Goal: Task Accomplishment & Management: Use online tool/utility

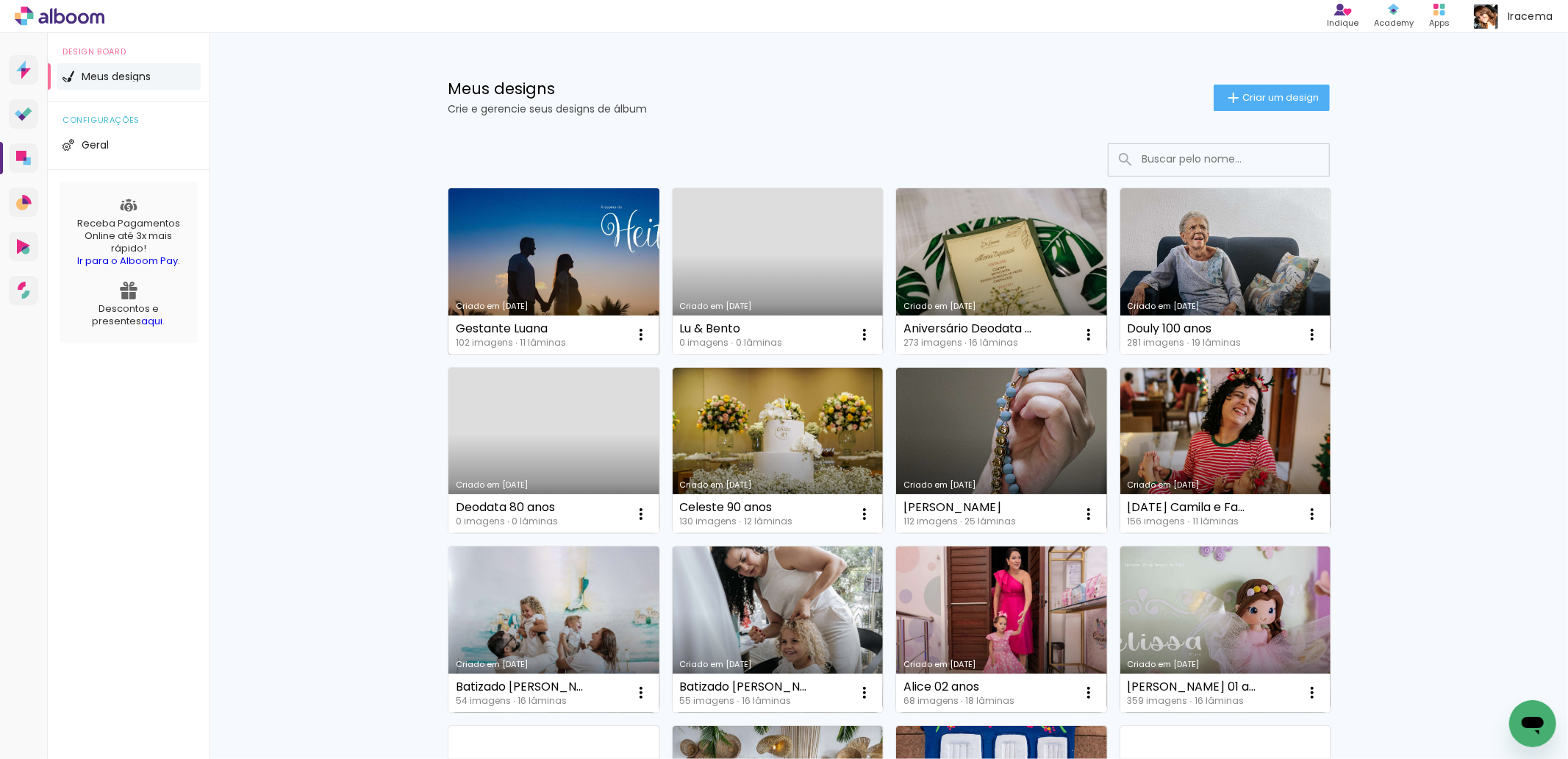
click at [610, 270] on link "Criado em [DATE]" at bounding box center [554, 271] width 211 height 167
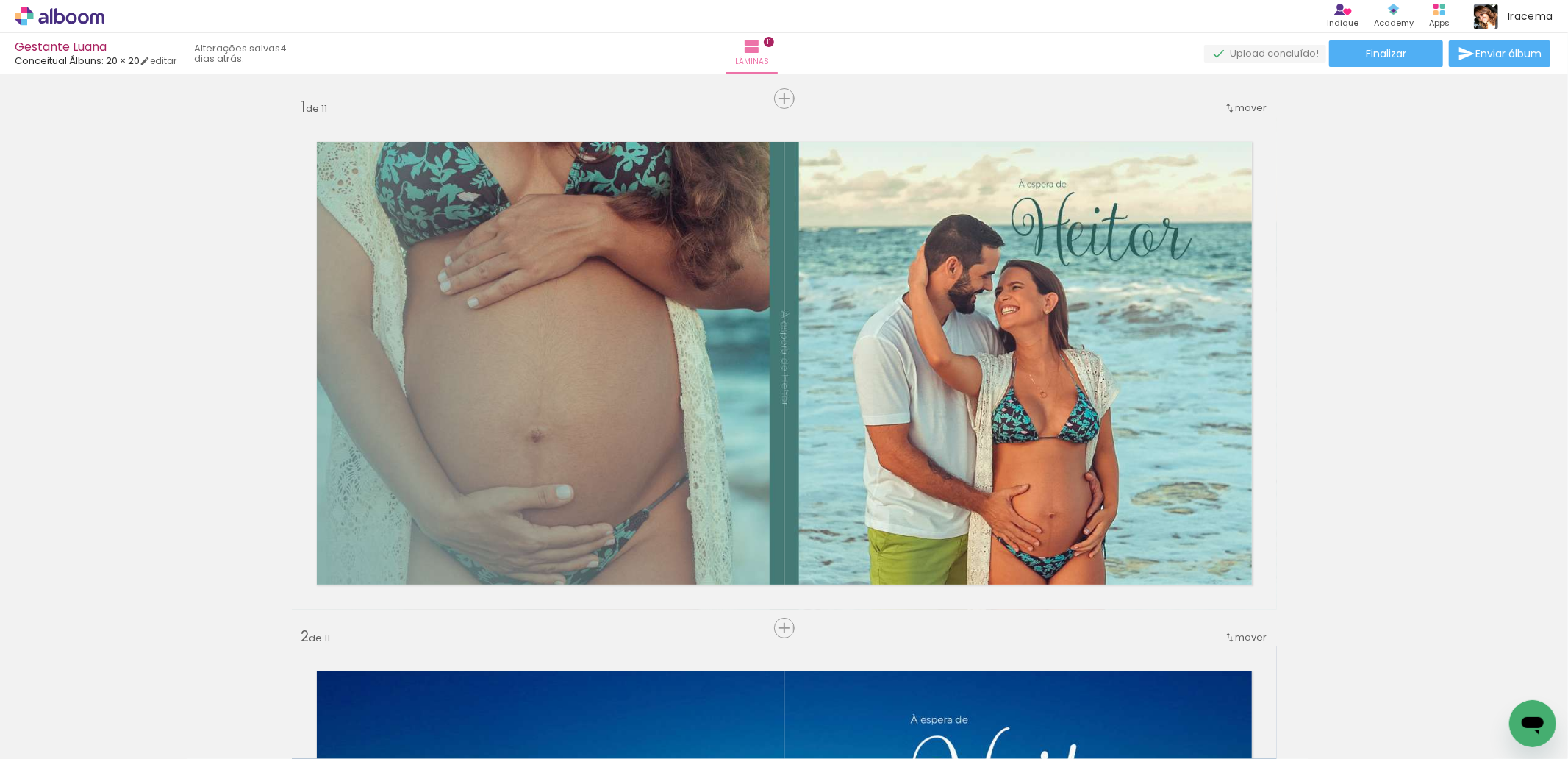
click at [47, 737] on span "Adicionar Fotos" at bounding box center [52, 739] width 44 height 17
click at [0, 0] on input "file" at bounding box center [0, 0] width 0 height 0
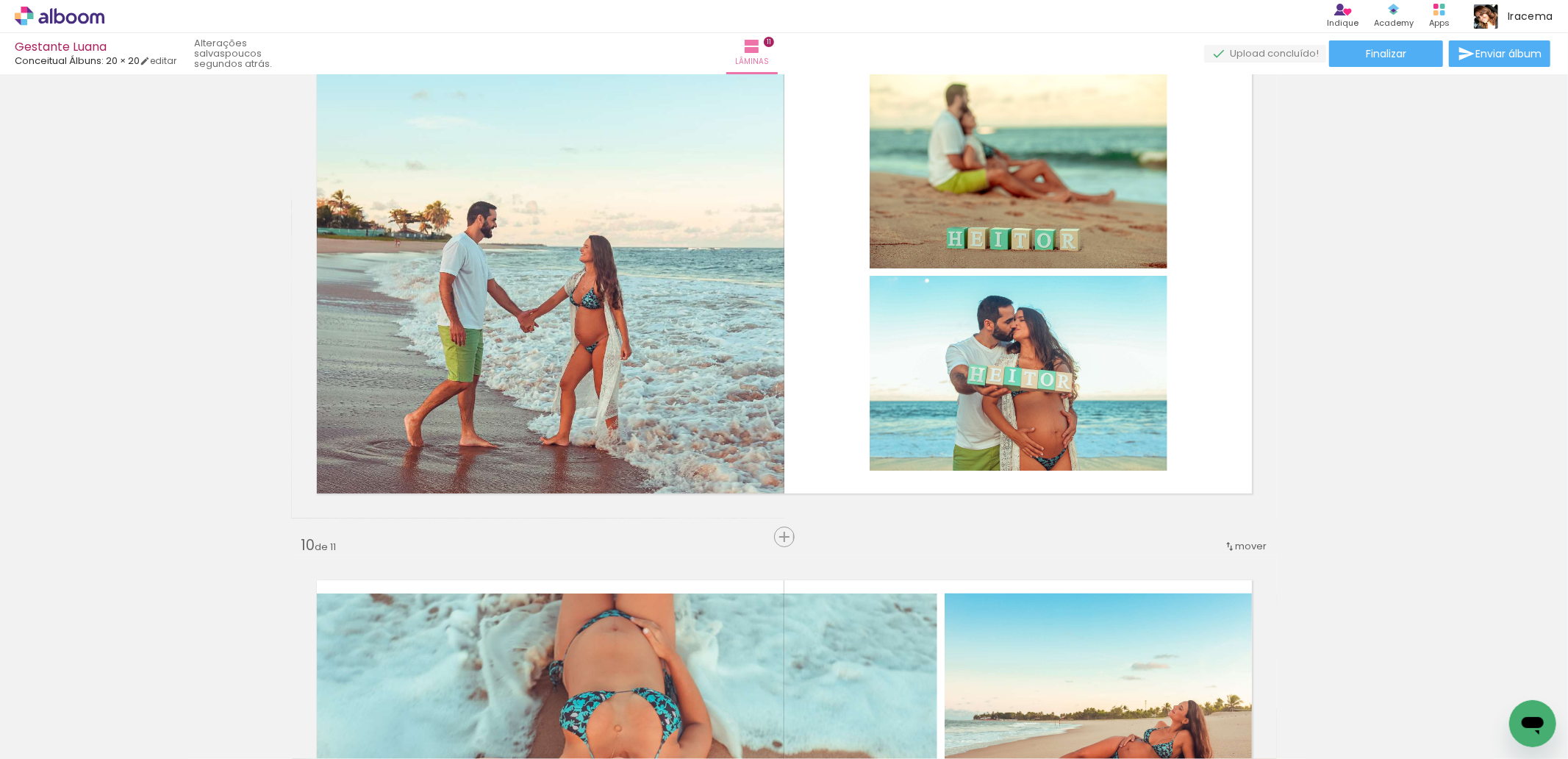
scroll to position [4149, 0]
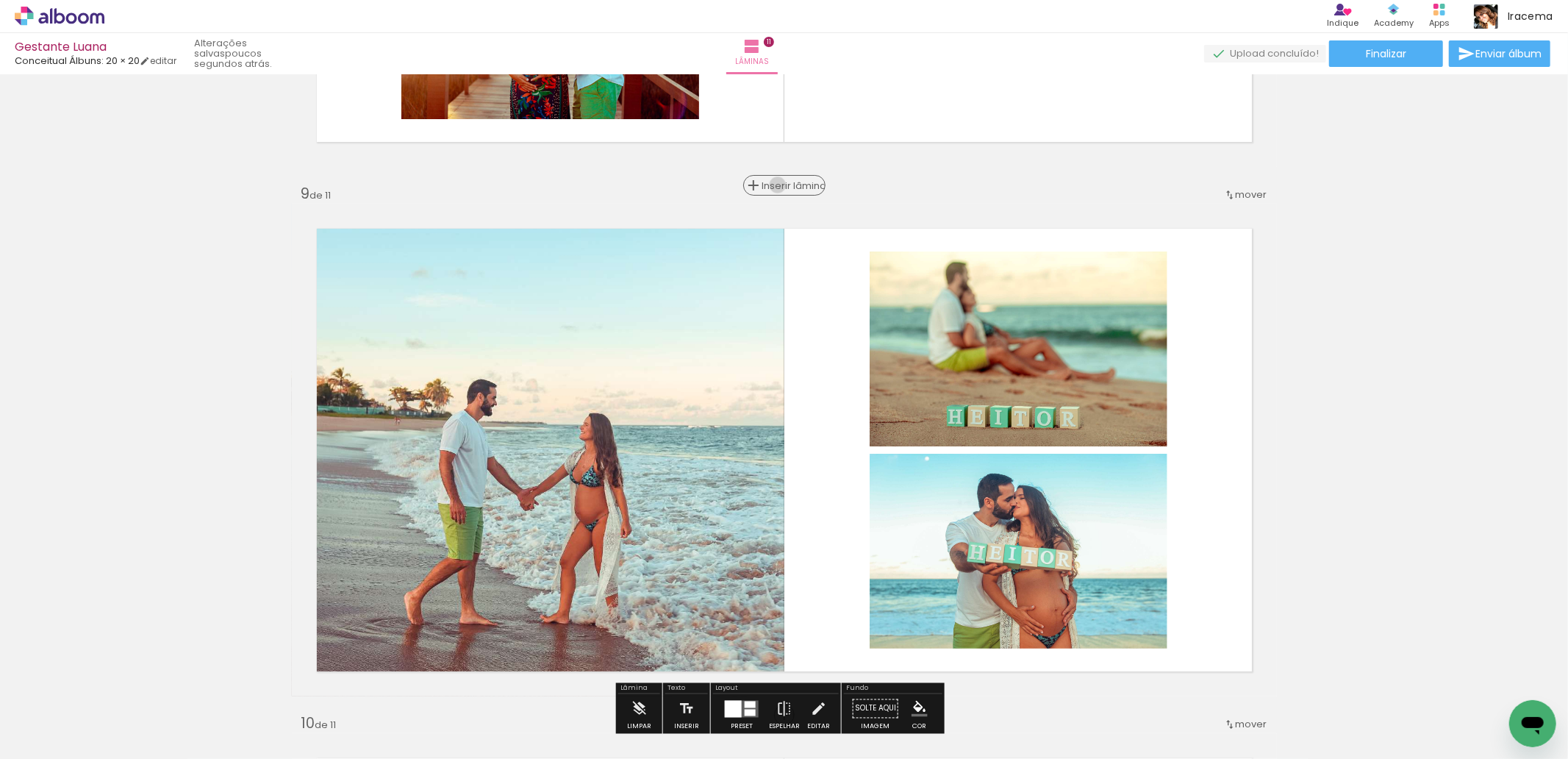
click at [776, 185] on span "Inserir lâmina" at bounding box center [791, 185] width 58 height 10
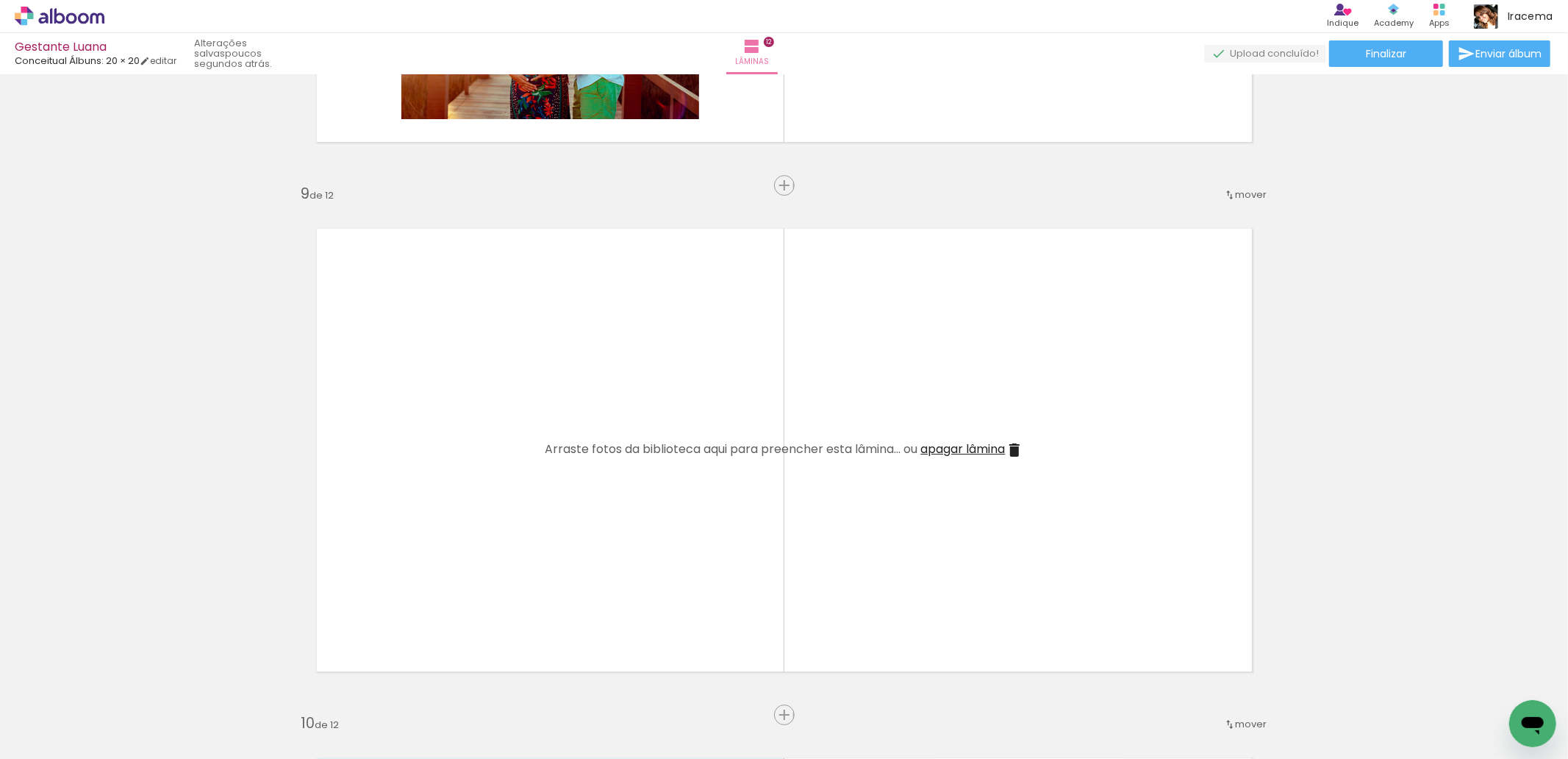
scroll to position [0, 5199]
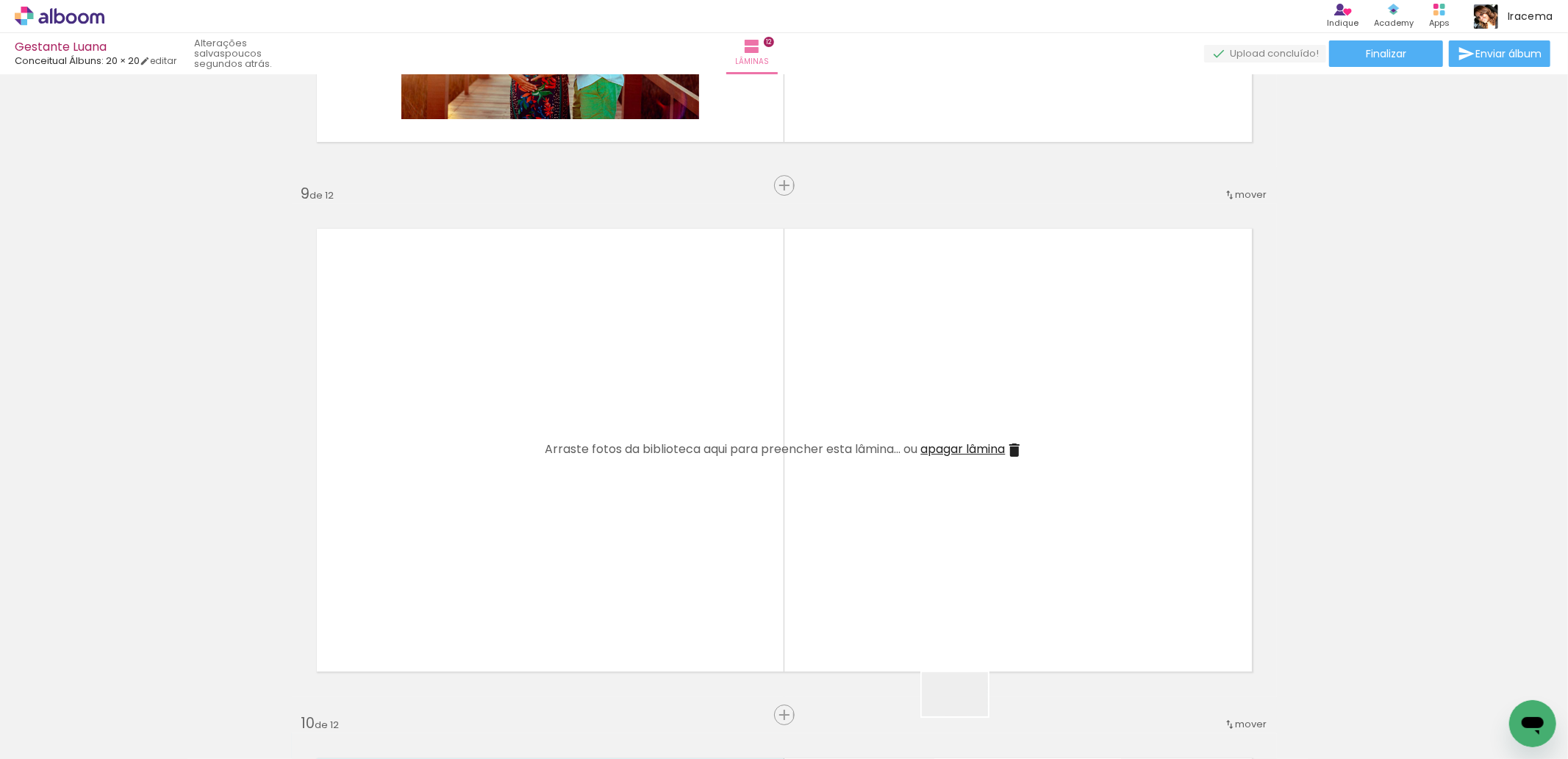
scroll to position [0, 5199]
drag, startPoint x: 966, startPoint y: 716, endPoint x: 601, endPoint y: 480, distance: 434.7
click at [601, 480] on quentale-workspace at bounding box center [784, 380] width 1568 height 759
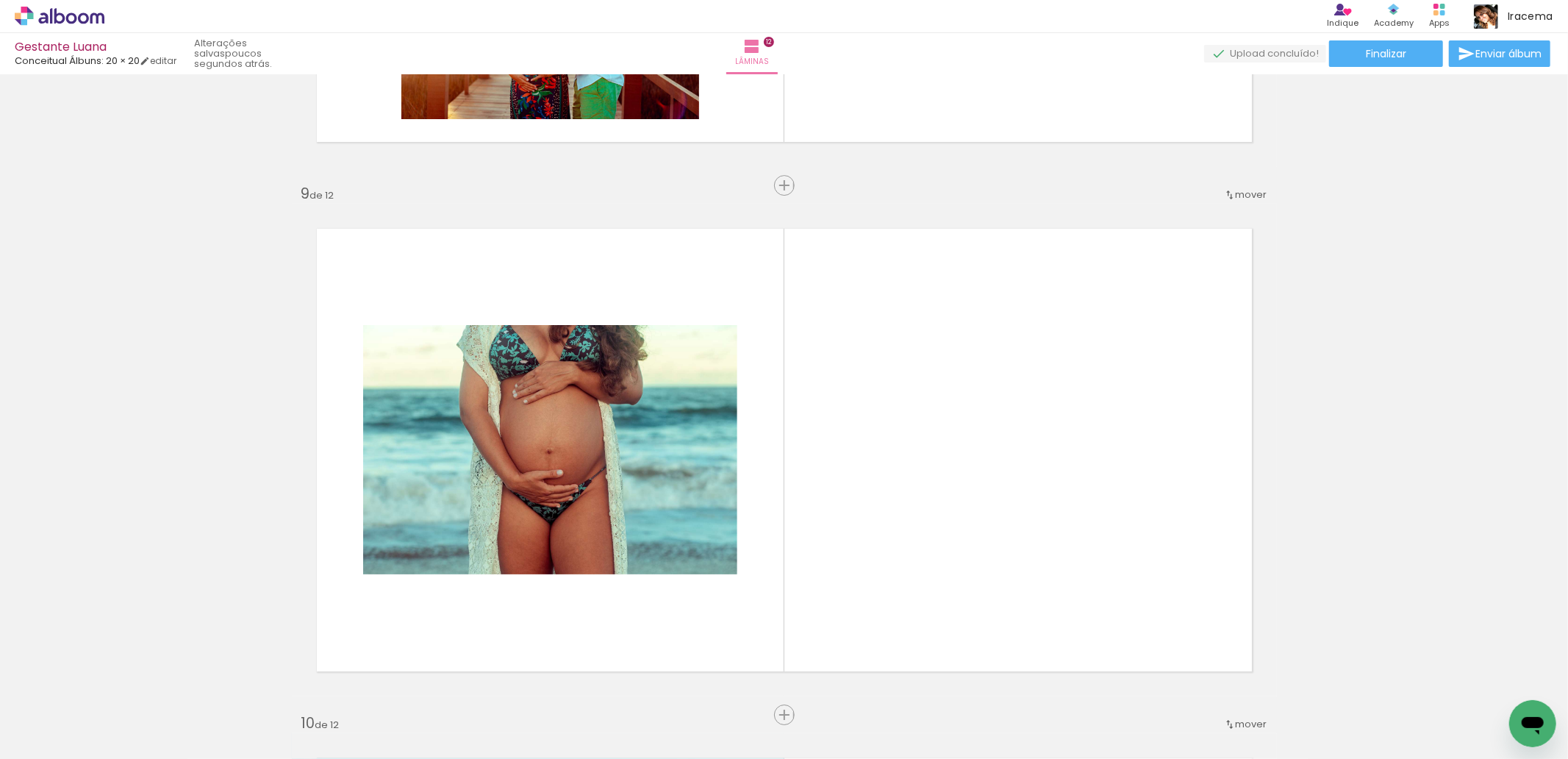
scroll to position [0, 5830]
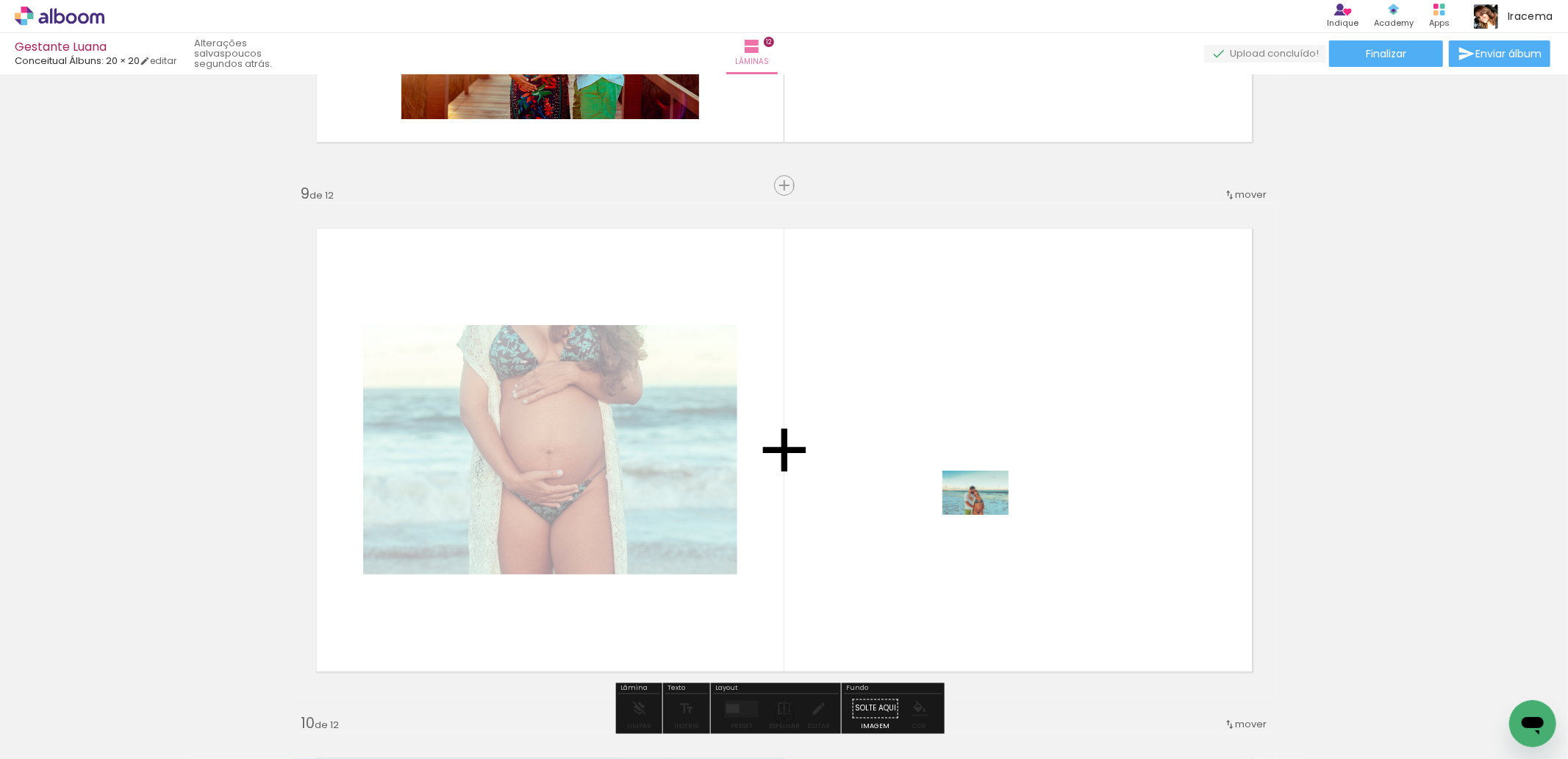
drag, startPoint x: 1070, startPoint y: 727, endPoint x: 986, endPoint y: 515, distance: 228.0
click at [986, 515] on quentale-workspace at bounding box center [784, 380] width 1568 height 759
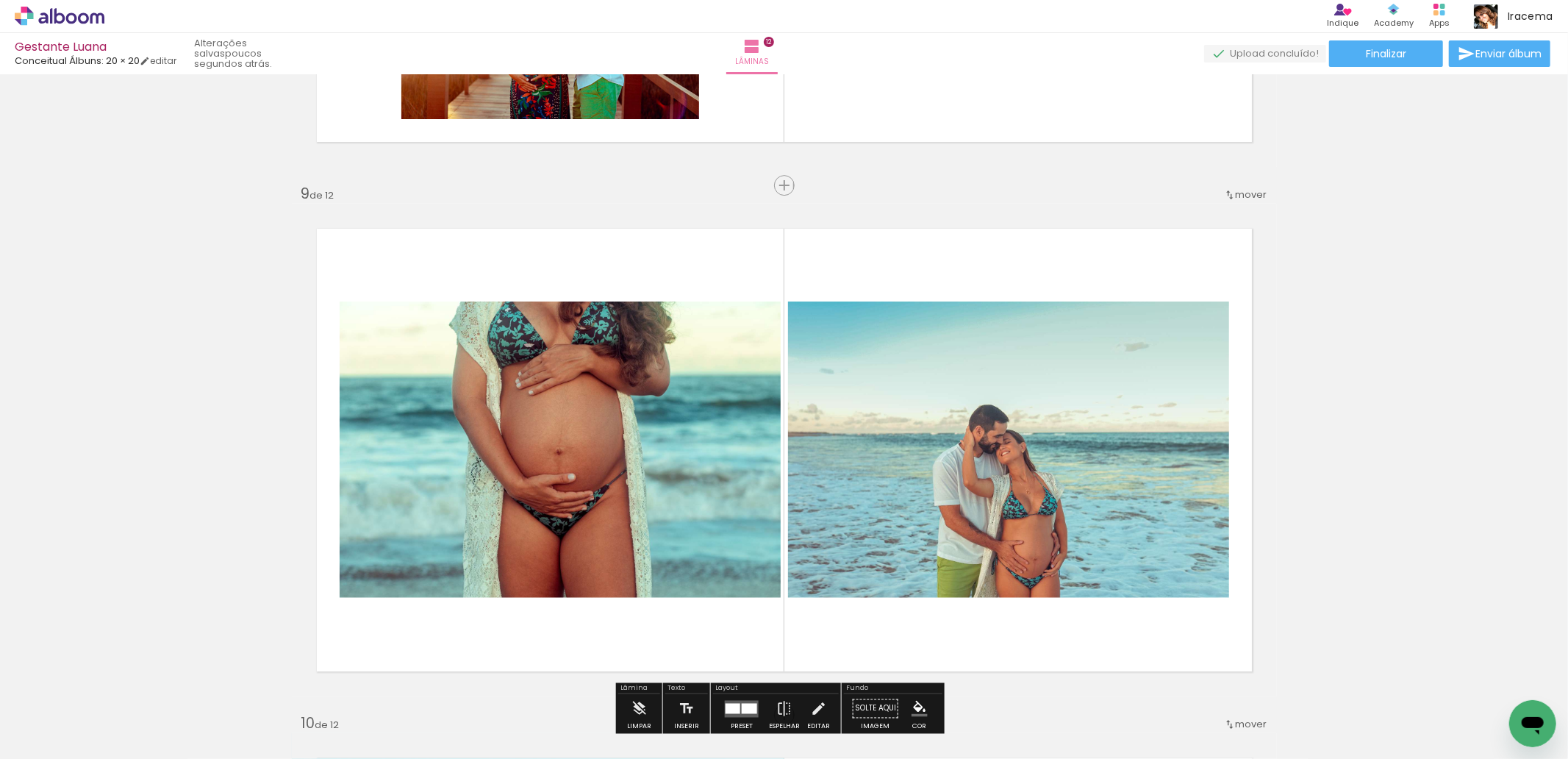
scroll to position [0, 5977]
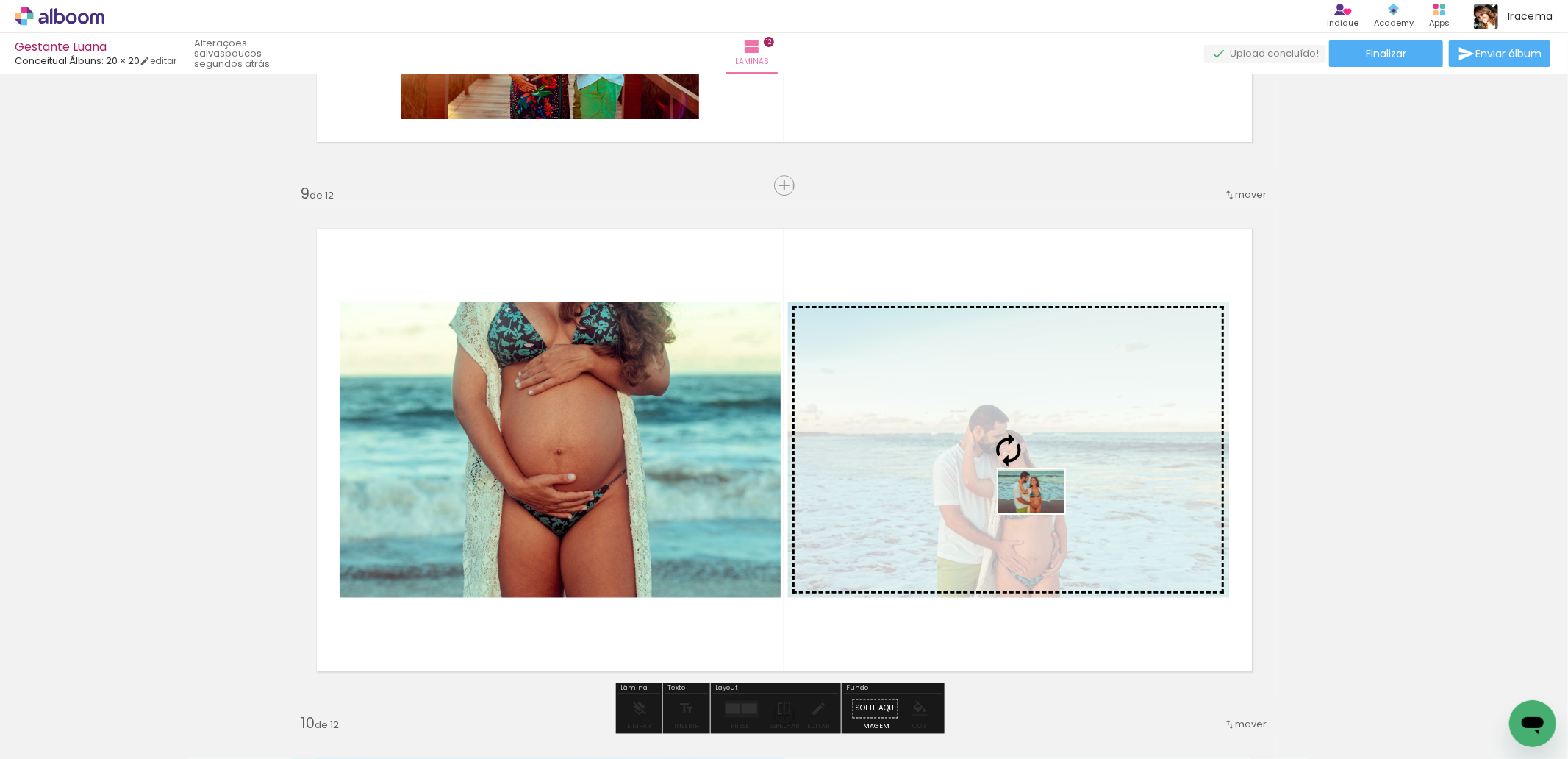
drag, startPoint x: 1171, startPoint y: 721, endPoint x: 1042, endPoint y: 513, distance: 244.8
click at [1042, 513] on quentale-workspace at bounding box center [784, 380] width 1568 height 759
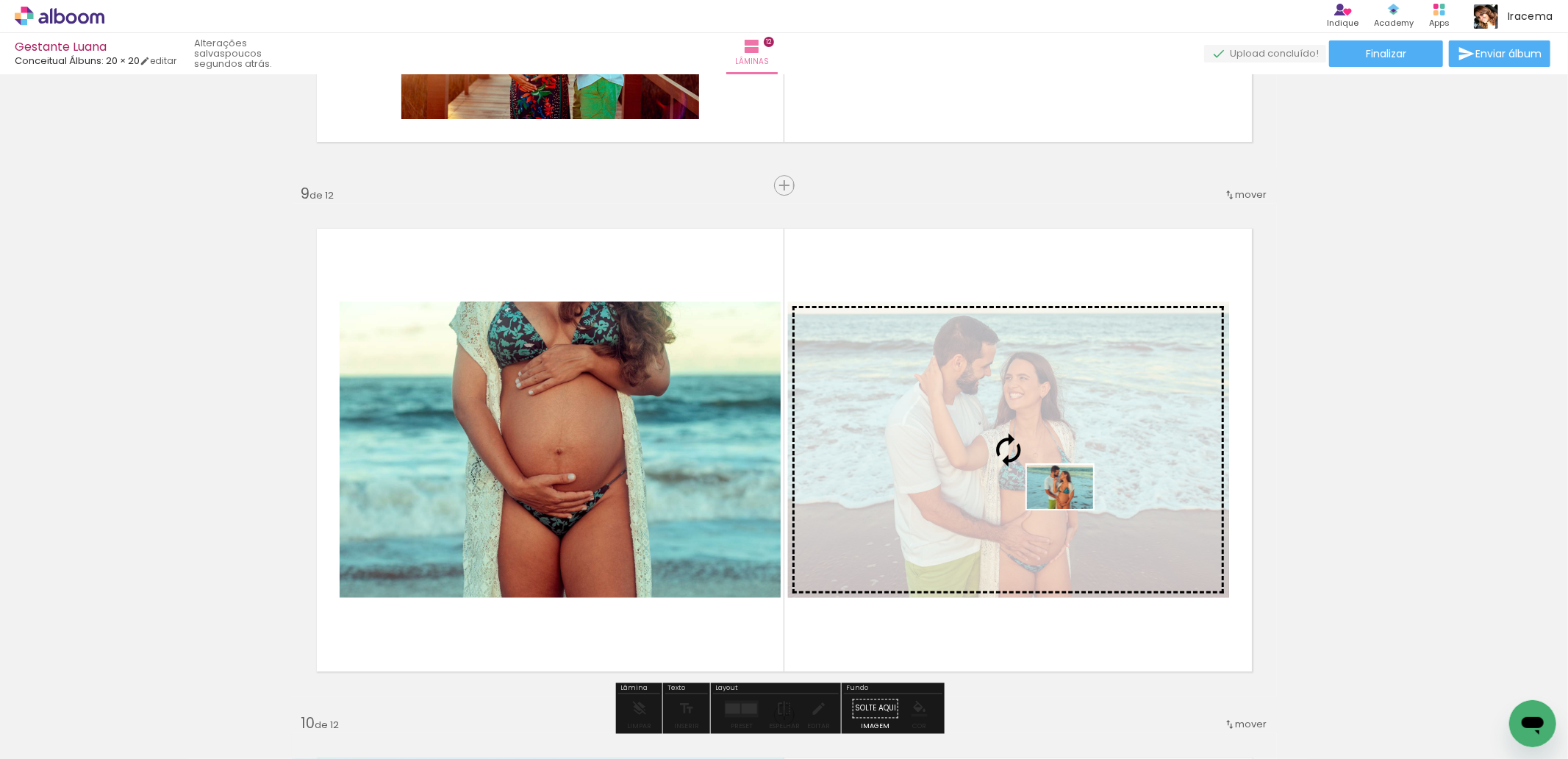
drag, startPoint x: 1265, startPoint y: 712, endPoint x: 1071, endPoint y: 509, distance: 280.8
click at [1071, 509] on quentale-workspace at bounding box center [784, 380] width 1568 height 759
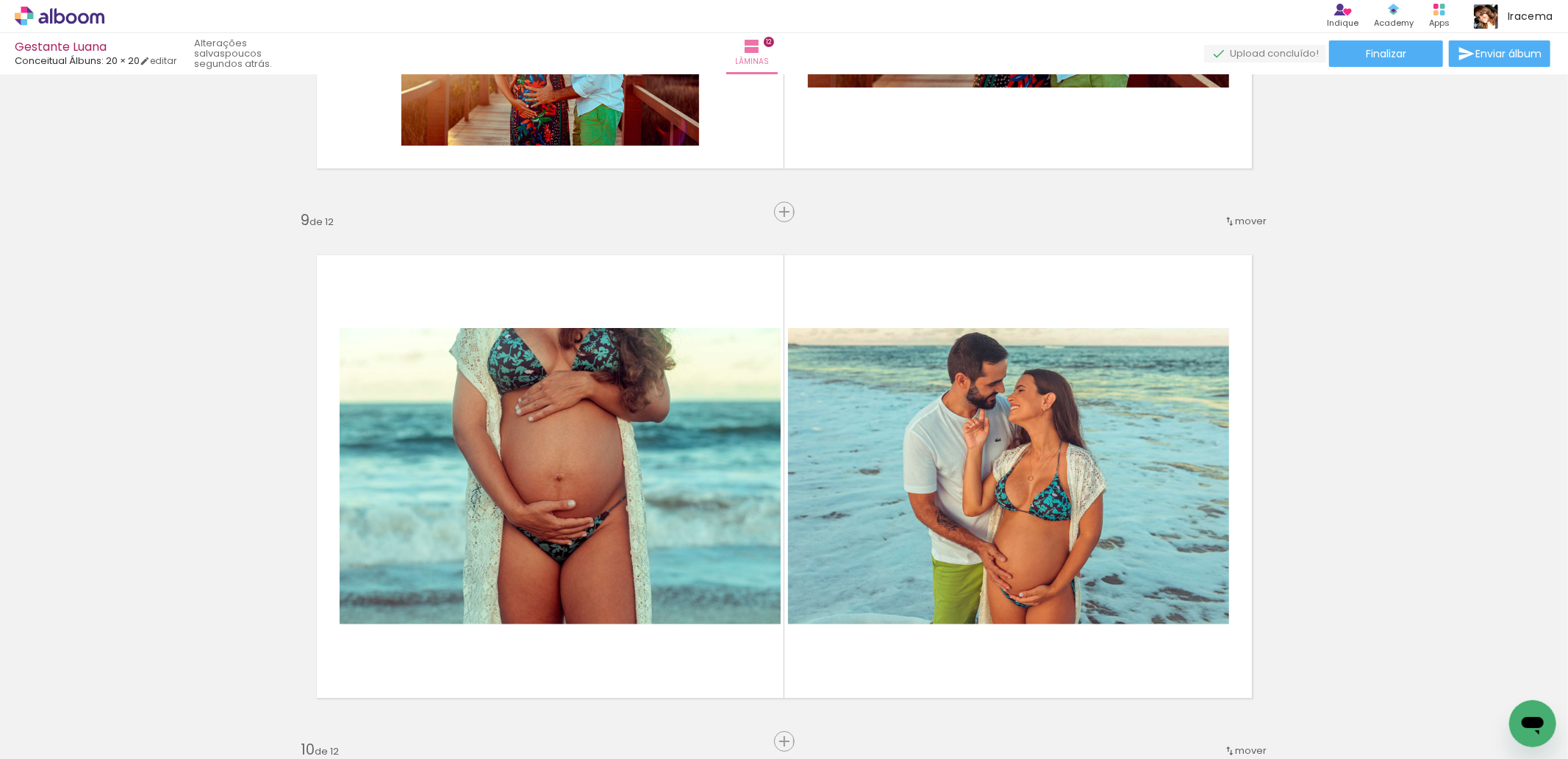
scroll to position [4113, 0]
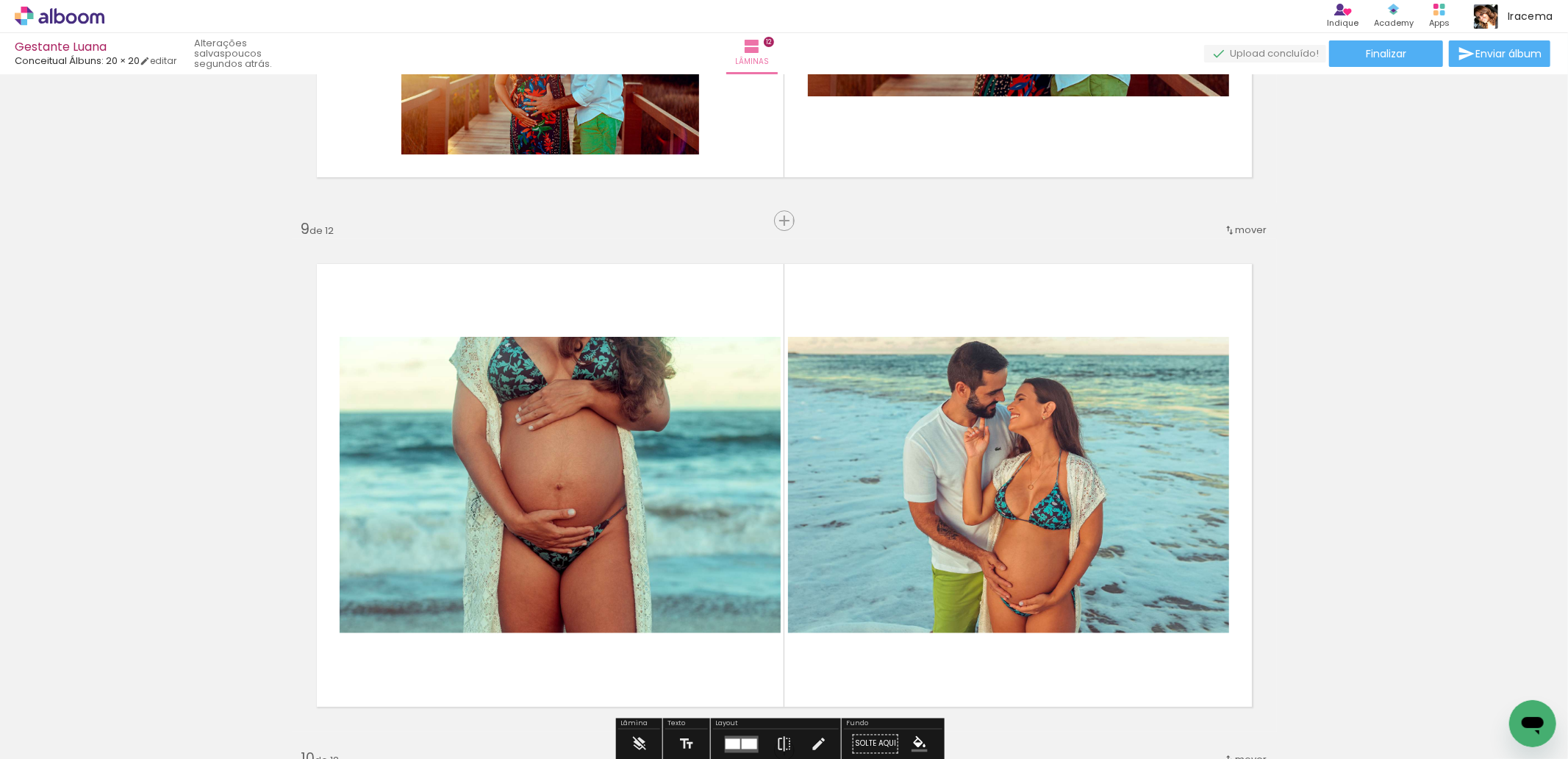
click at [1247, 229] on span "mover" at bounding box center [1251, 229] width 31 height 14
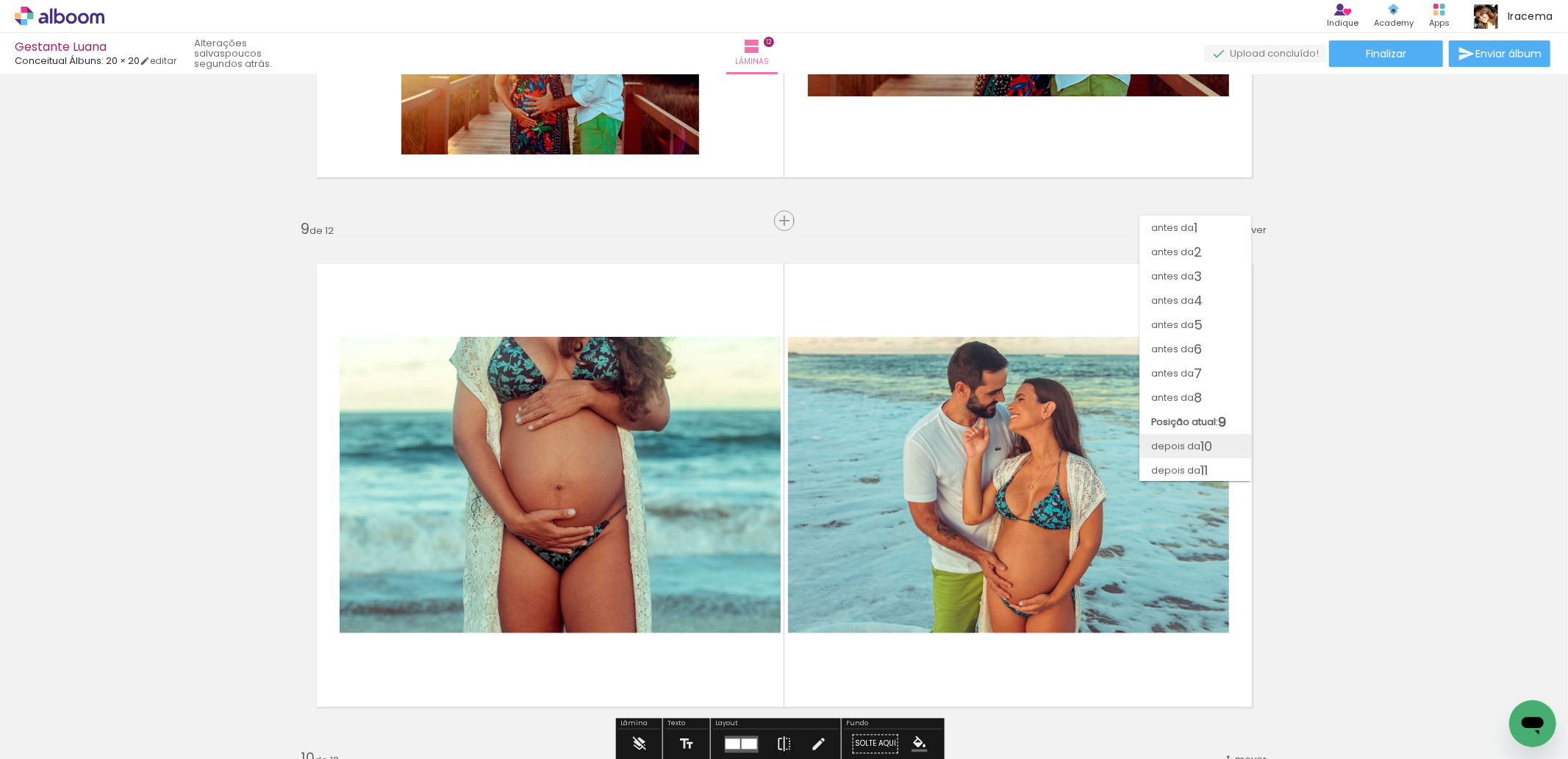
click at [1189, 442] on span "depois da" at bounding box center [1176, 446] width 49 height 24
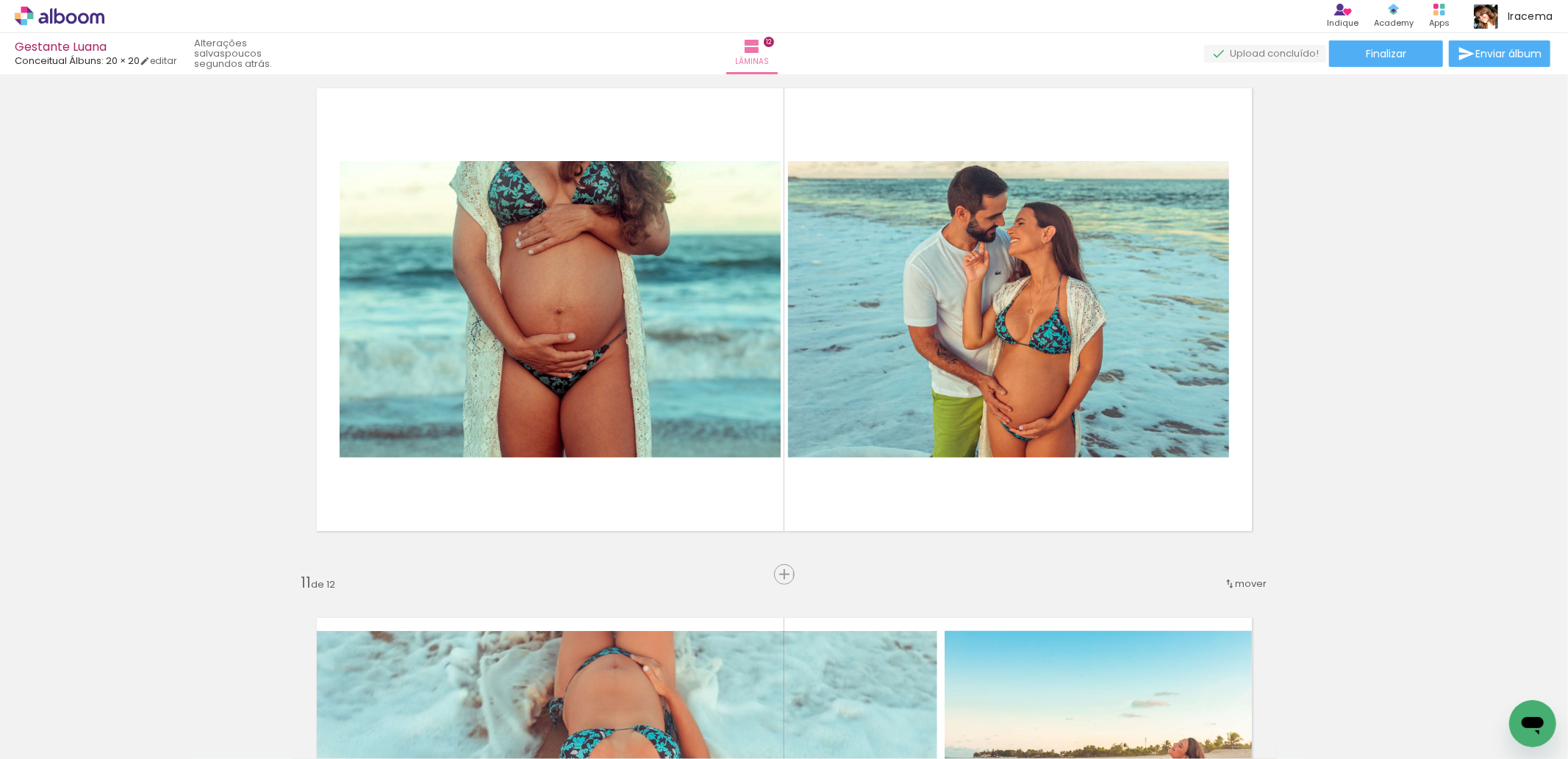
scroll to position [0, 6302]
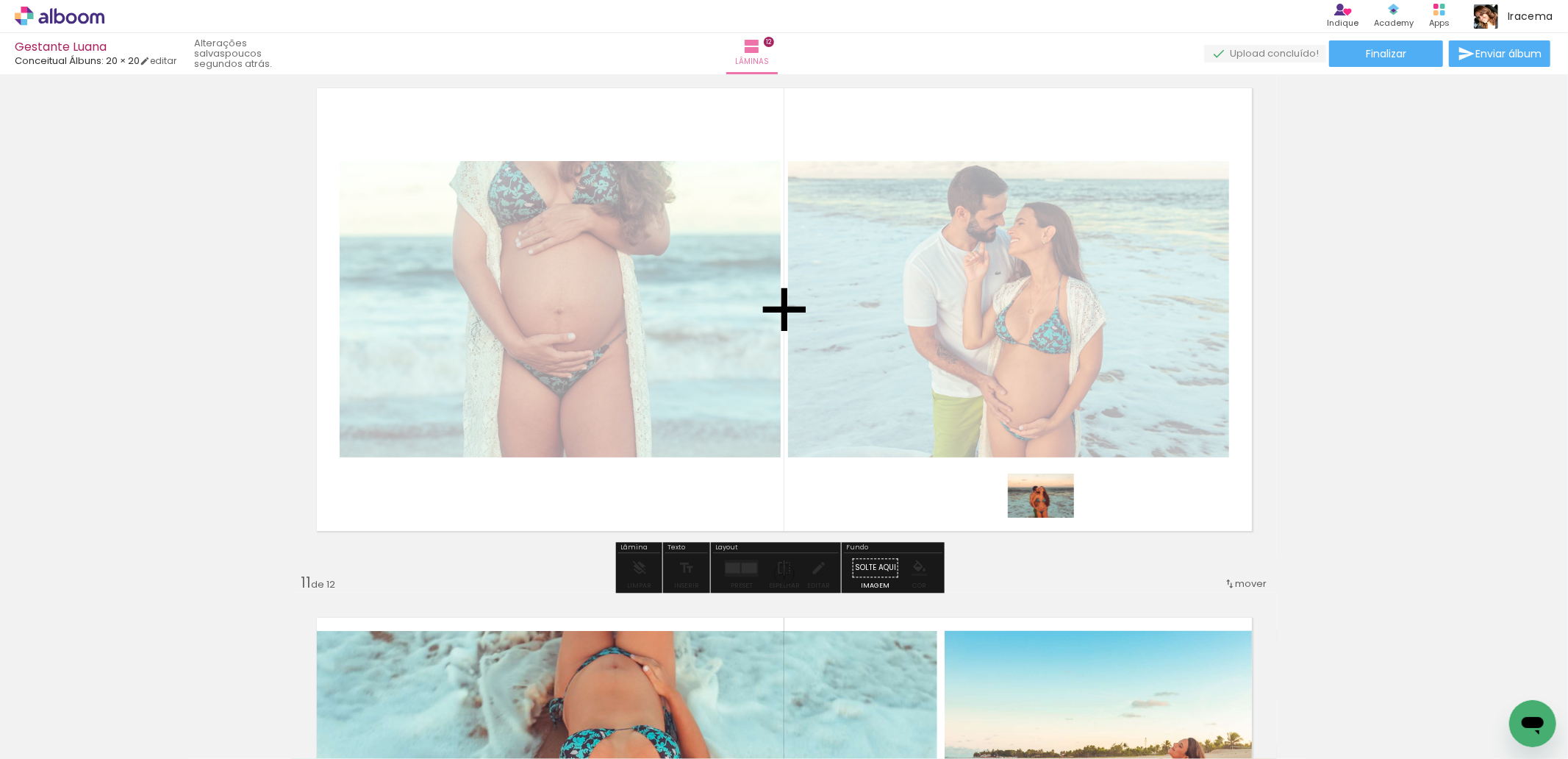
drag, startPoint x: 1266, startPoint y: 723, endPoint x: 1052, endPoint y: 517, distance: 297.0
click at [1052, 517] on quentale-workspace at bounding box center [784, 380] width 1568 height 759
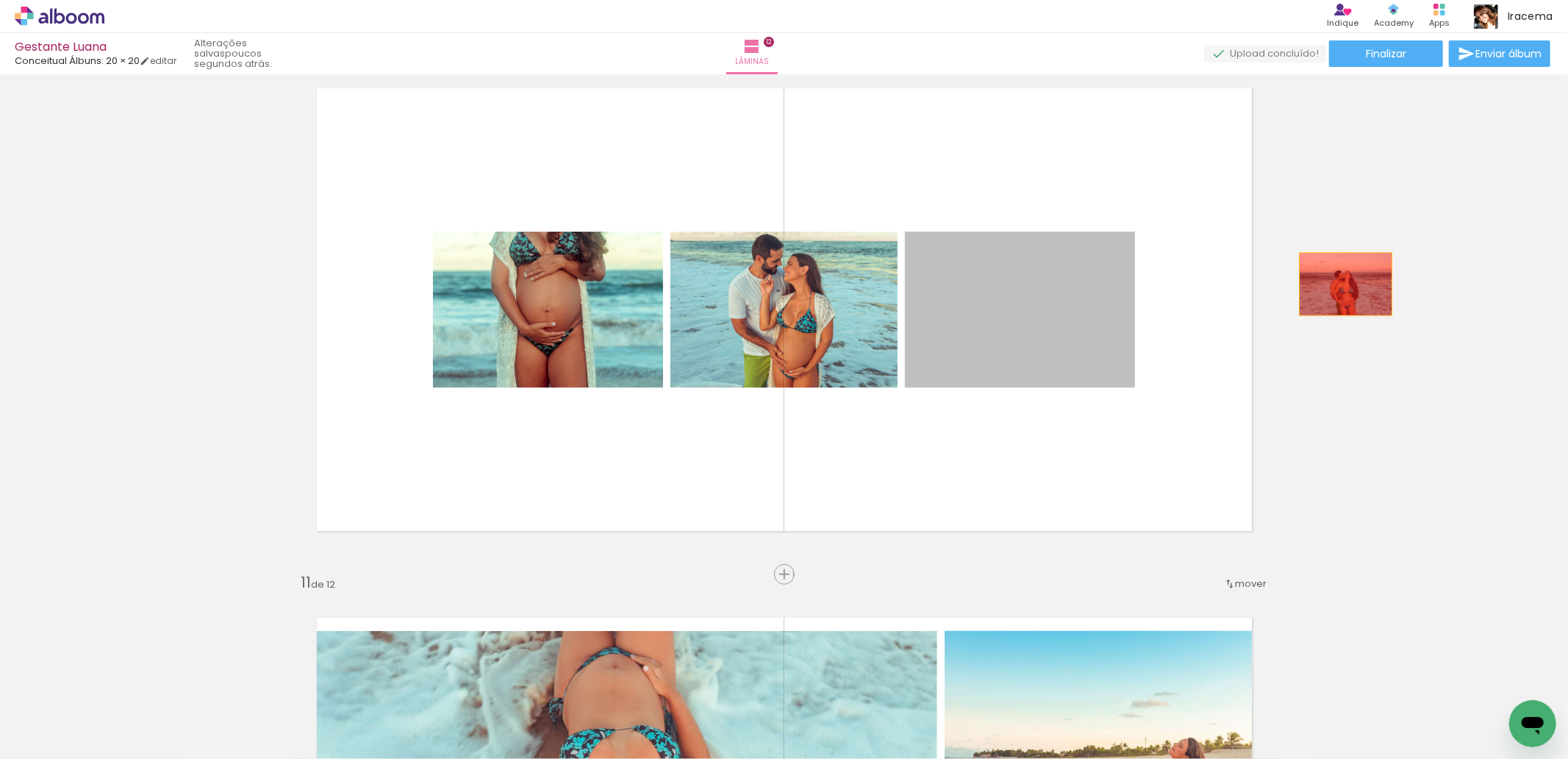
drag, startPoint x: 1032, startPoint y: 341, endPoint x: 1365, endPoint y: 276, distance: 339.3
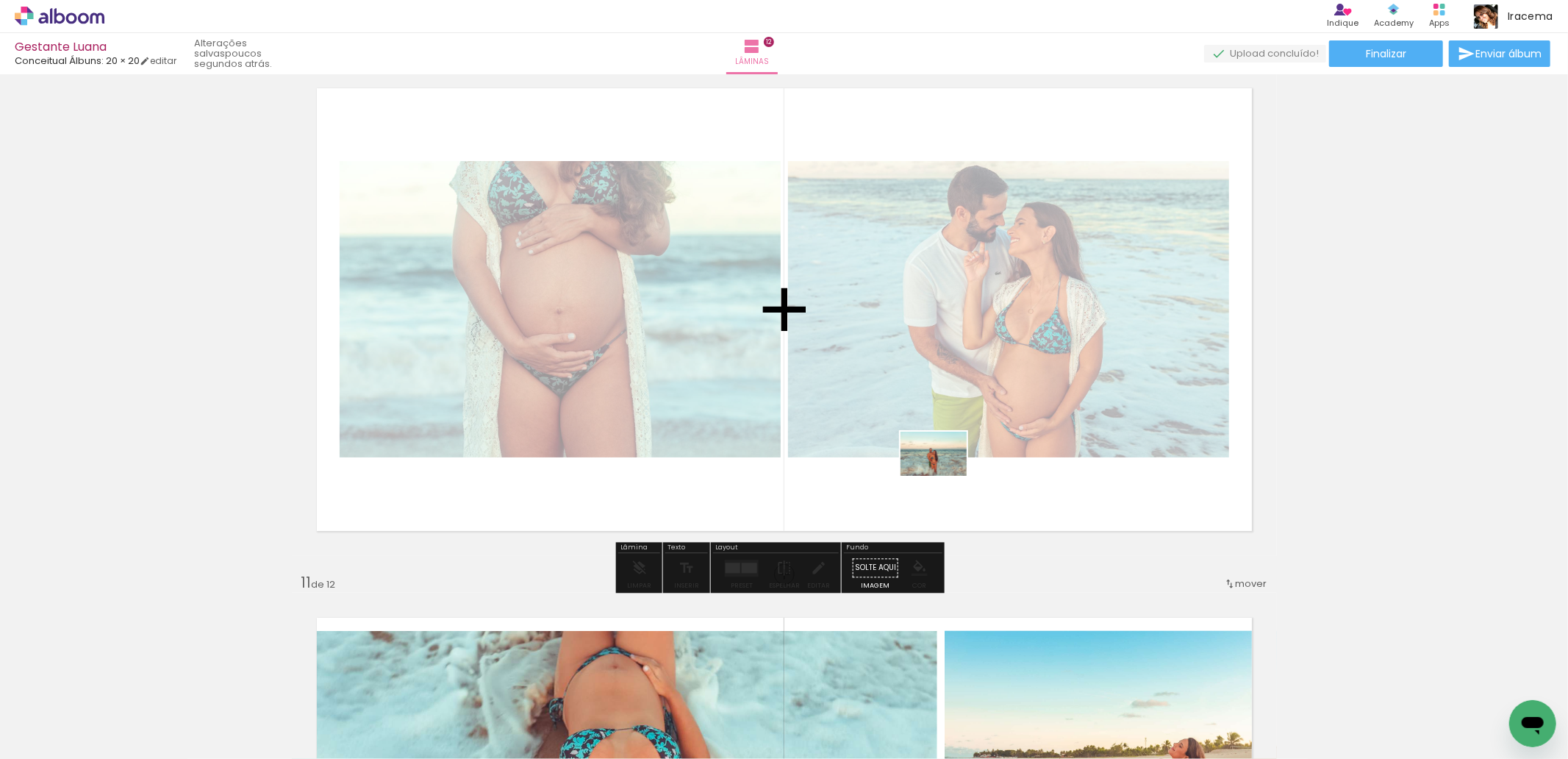
drag, startPoint x: 1176, startPoint y: 721, endPoint x: 944, endPoint y: 475, distance: 338.1
click at [944, 475] on quentale-workspace at bounding box center [784, 380] width 1568 height 759
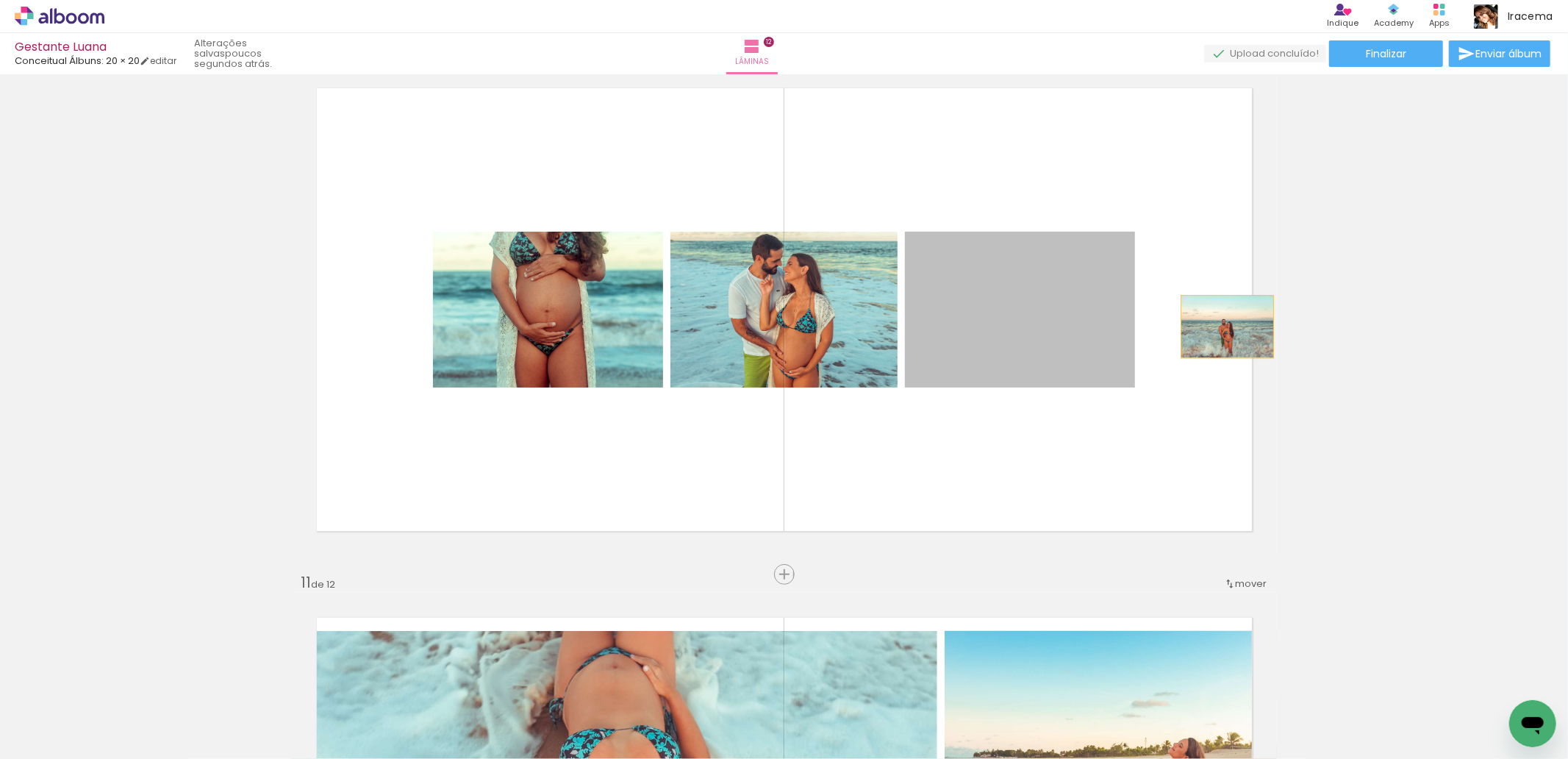
drag, startPoint x: 1019, startPoint y: 349, endPoint x: 1365, endPoint y: 276, distance: 353.6
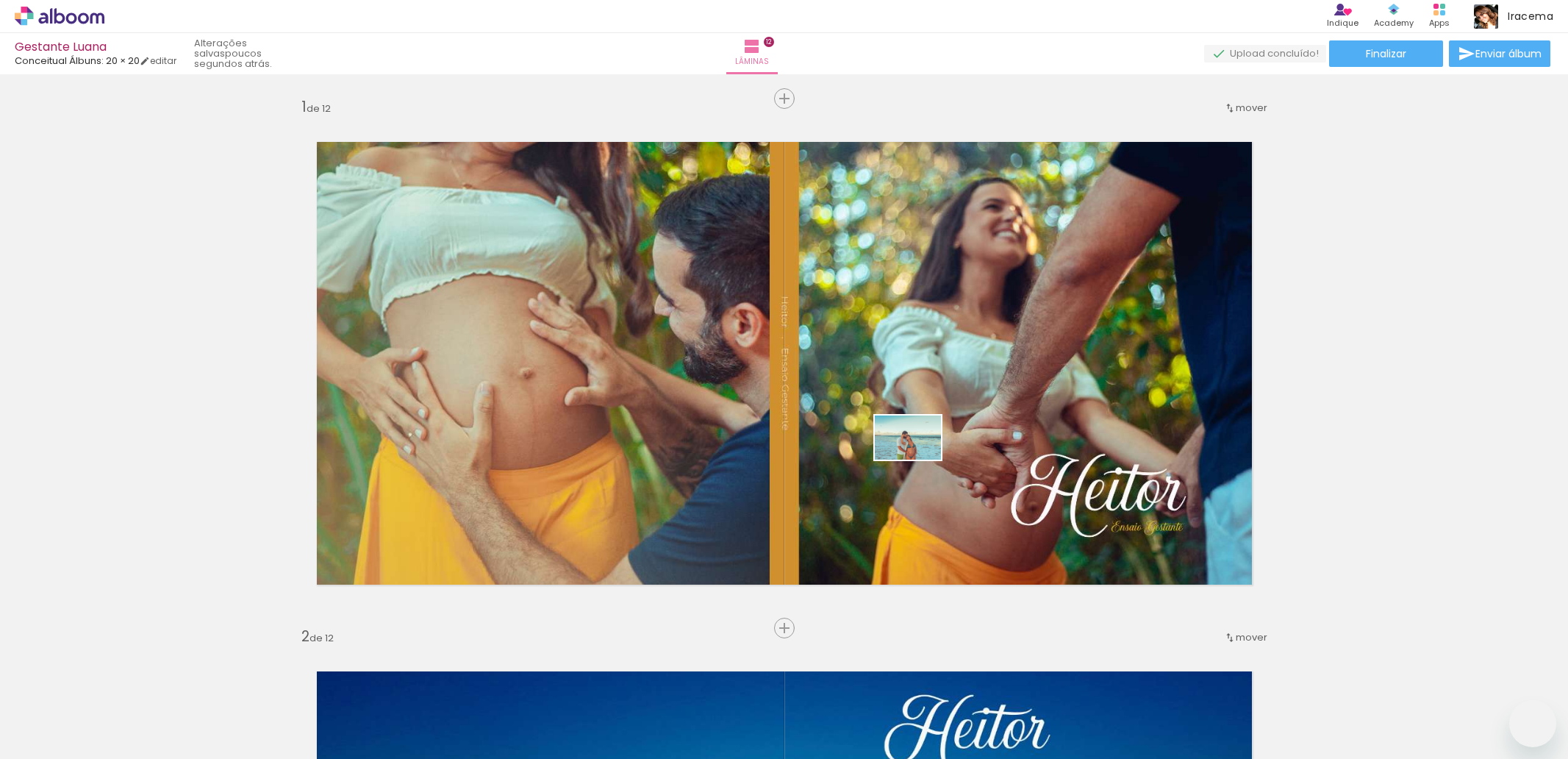
click at [919, 460] on quentale-workspace at bounding box center [784, 380] width 1568 height 759
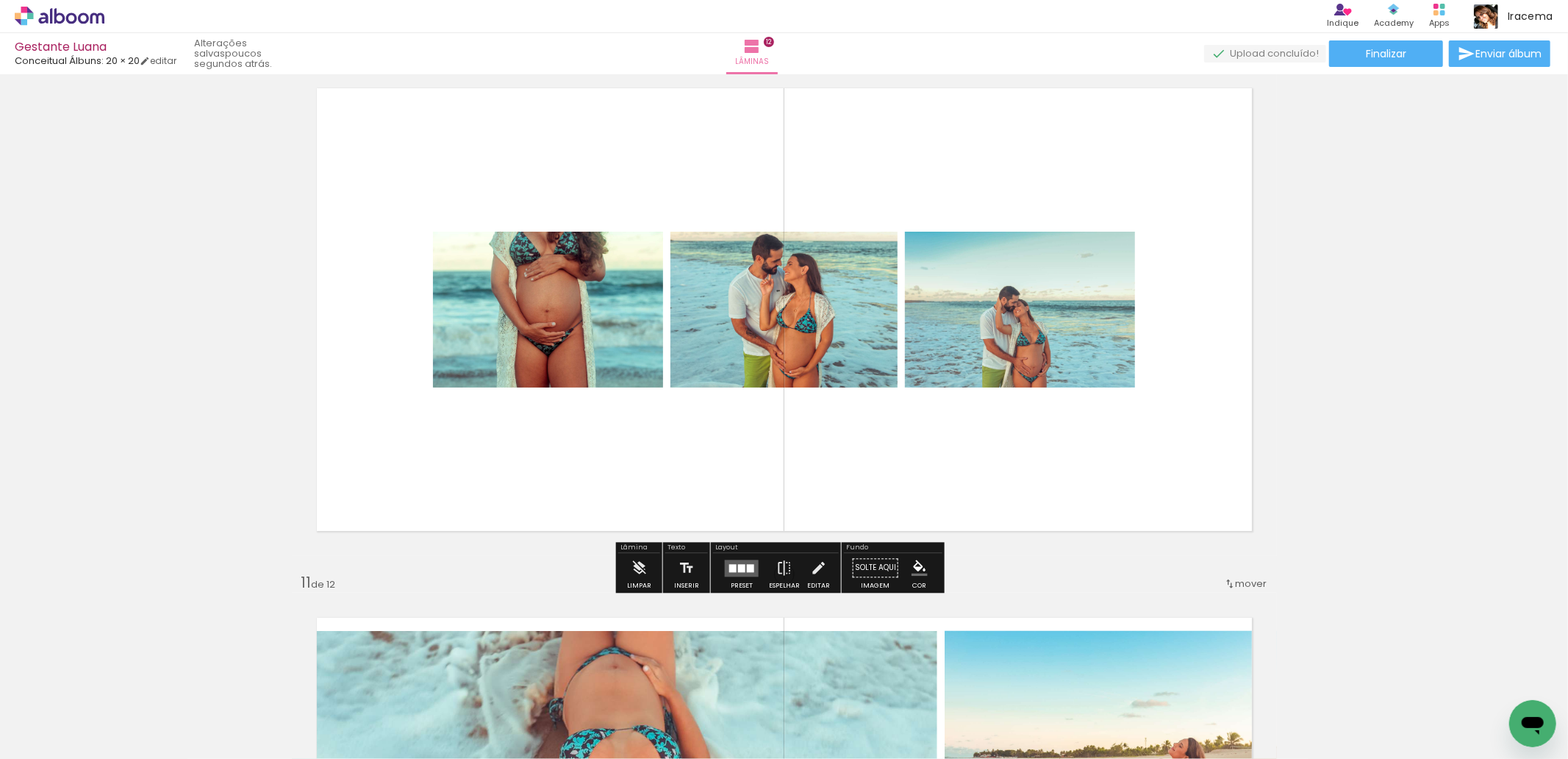
scroll to position [0, 6302]
click at [740, 569] on div at bounding box center [741, 568] width 7 height 8
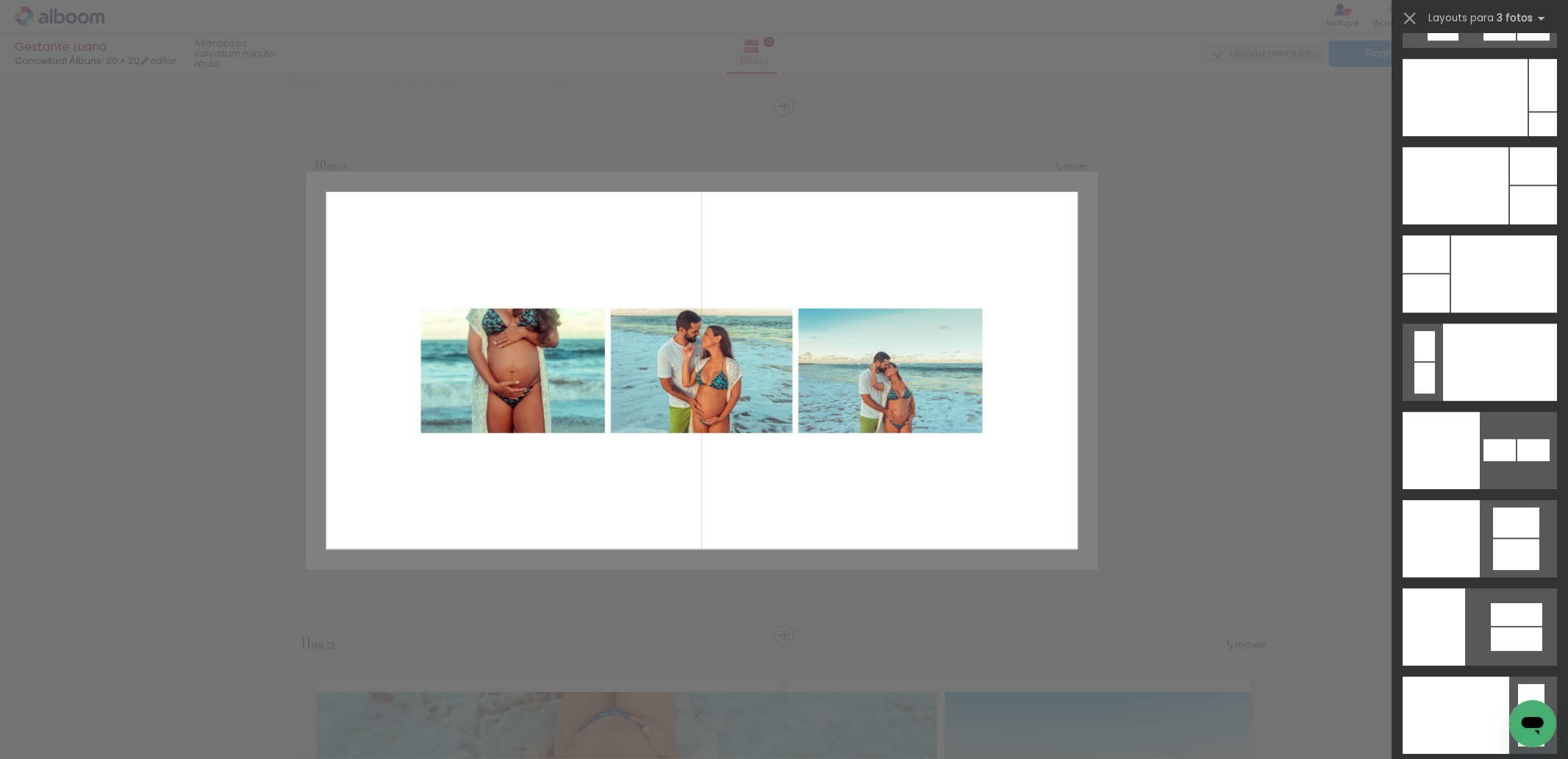
scroll to position [17835, 0]
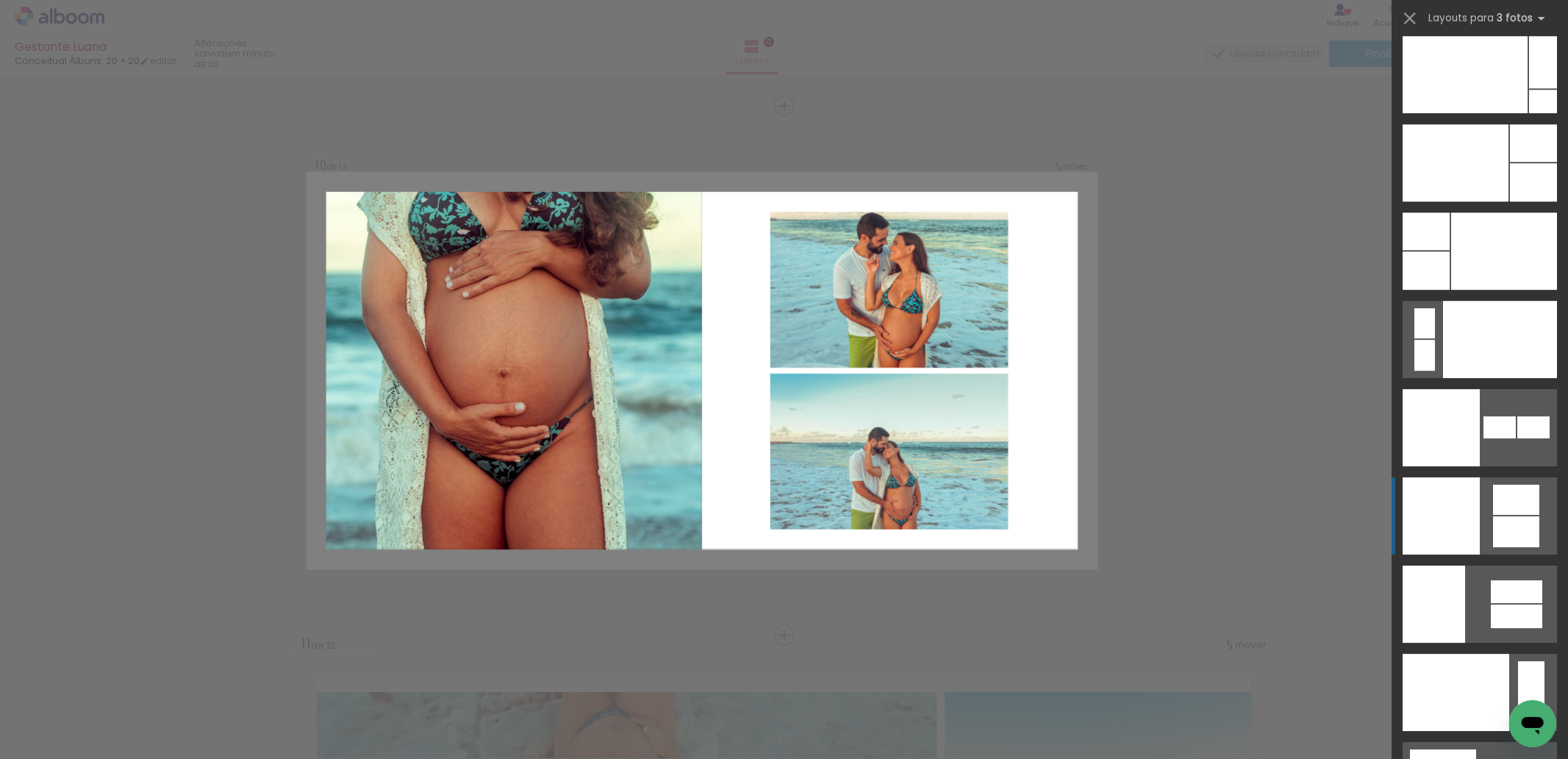
click at [1456, 488] on div at bounding box center [1441, 516] width 78 height 78
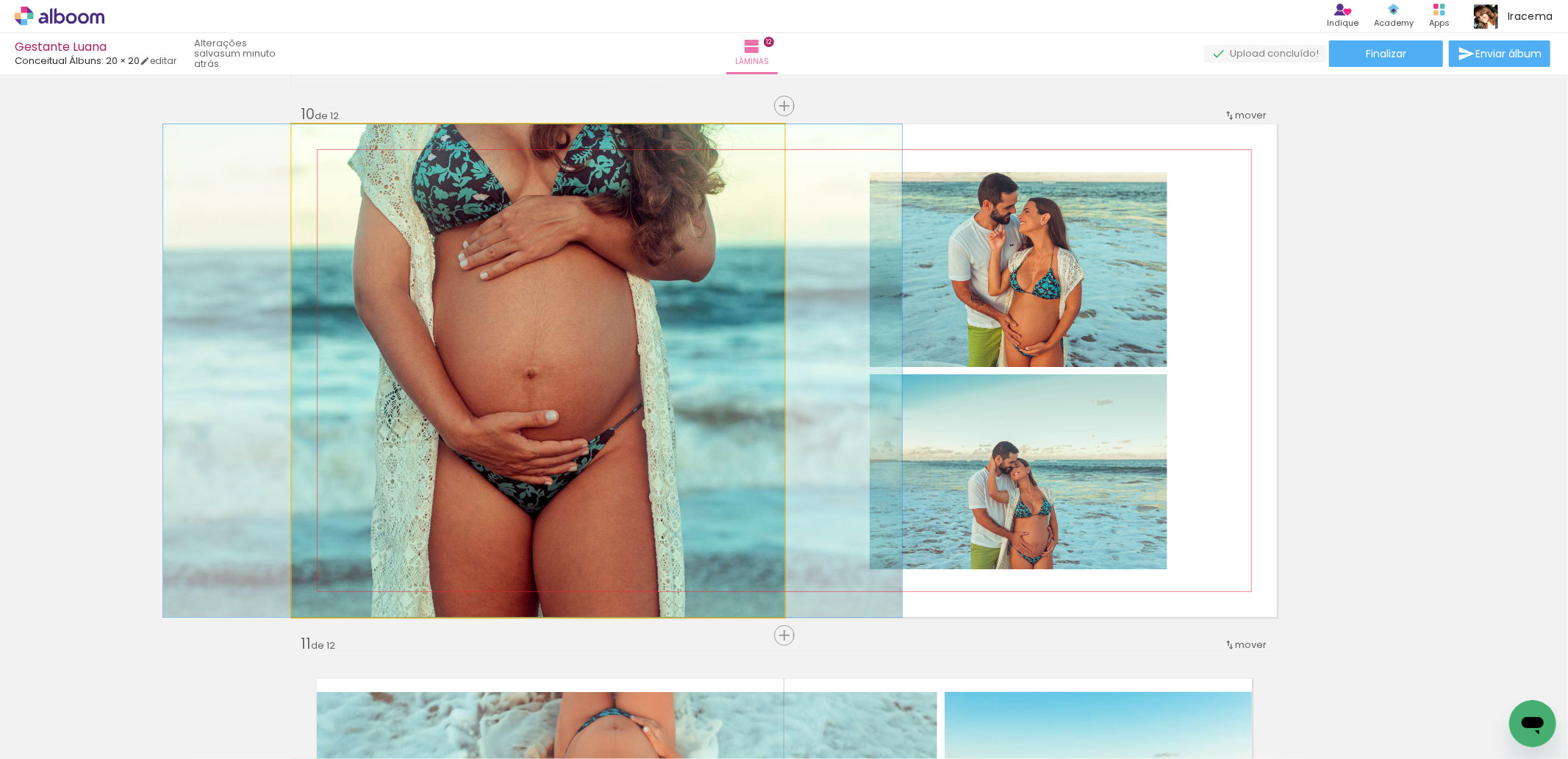
drag, startPoint x: 701, startPoint y: 283, endPoint x: 696, endPoint y: 300, distance: 17.7
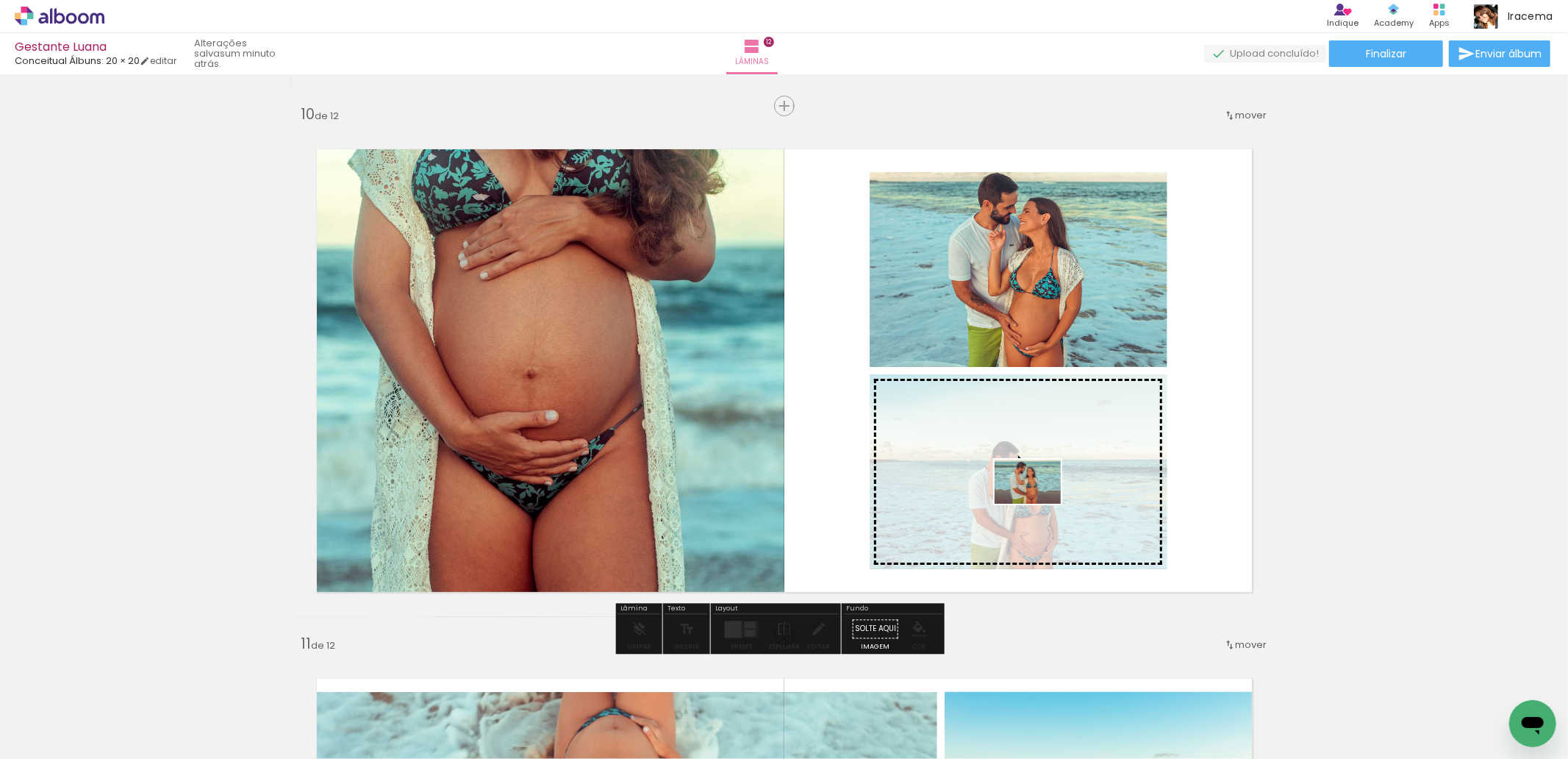
drag, startPoint x: 845, startPoint y: 702, endPoint x: 1039, endPoint y: 503, distance: 277.9
click at [1039, 503] on quentale-workspace at bounding box center [784, 380] width 1568 height 759
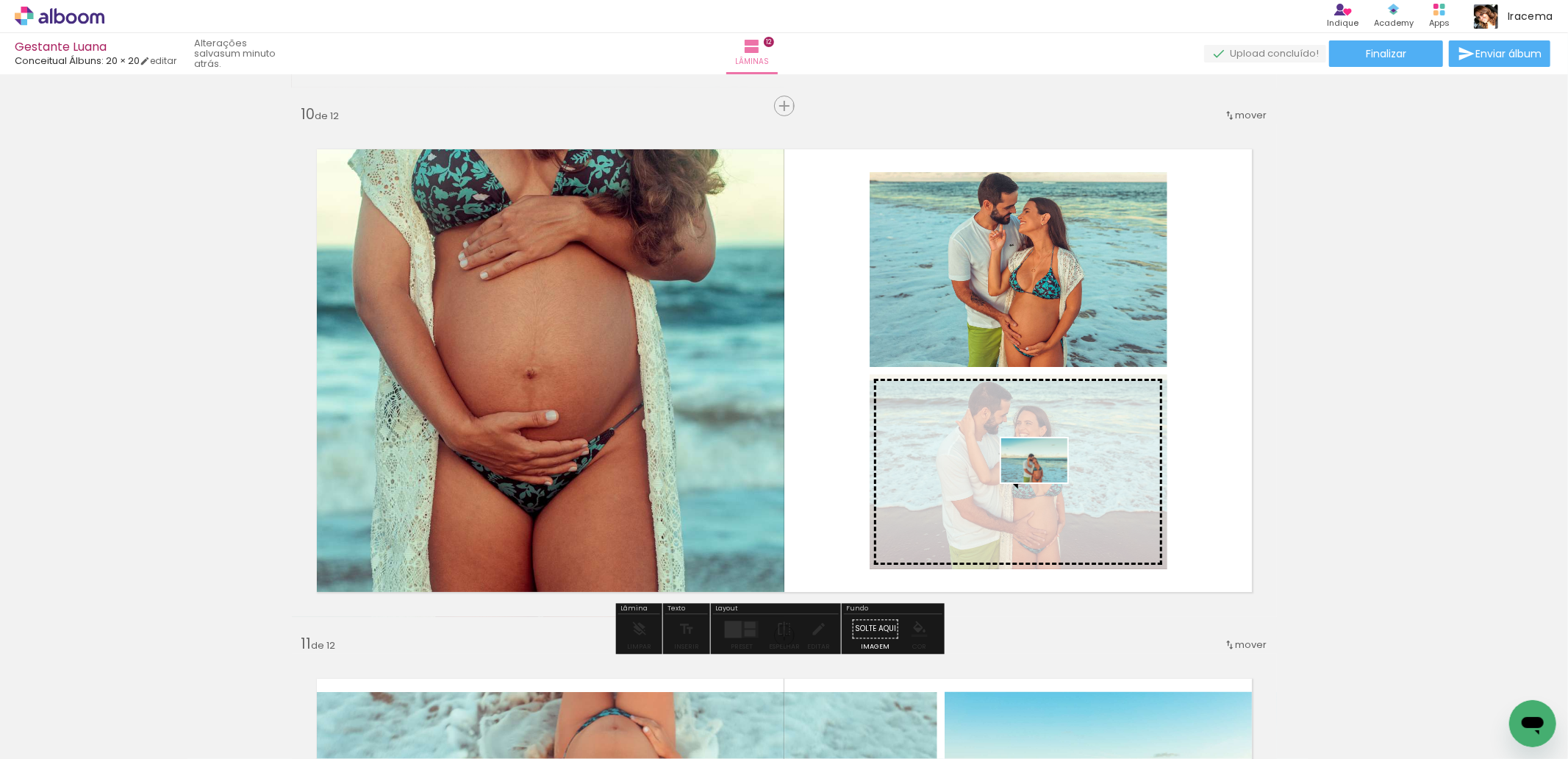
drag, startPoint x: 606, startPoint y: 715, endPoint x: 1046, endPoint y: 482, distance: 497.9
click at [1046, 482] on quentale-workspace at bounding box center [784, 380] width 1568 height 759
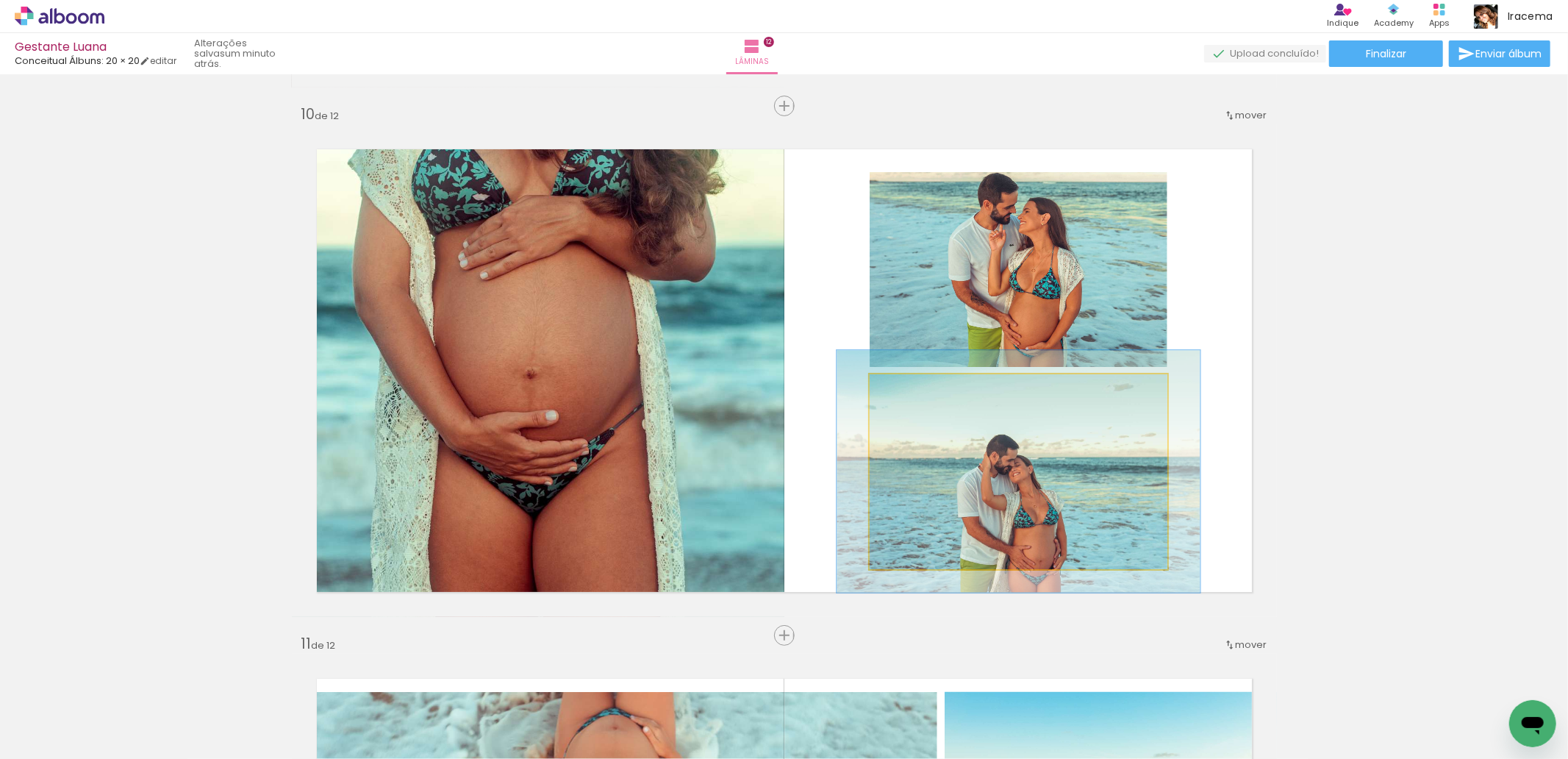
type paper-slider "122"
click at [910, 387] on div at bounding box center [915, 389] width 13 height 13
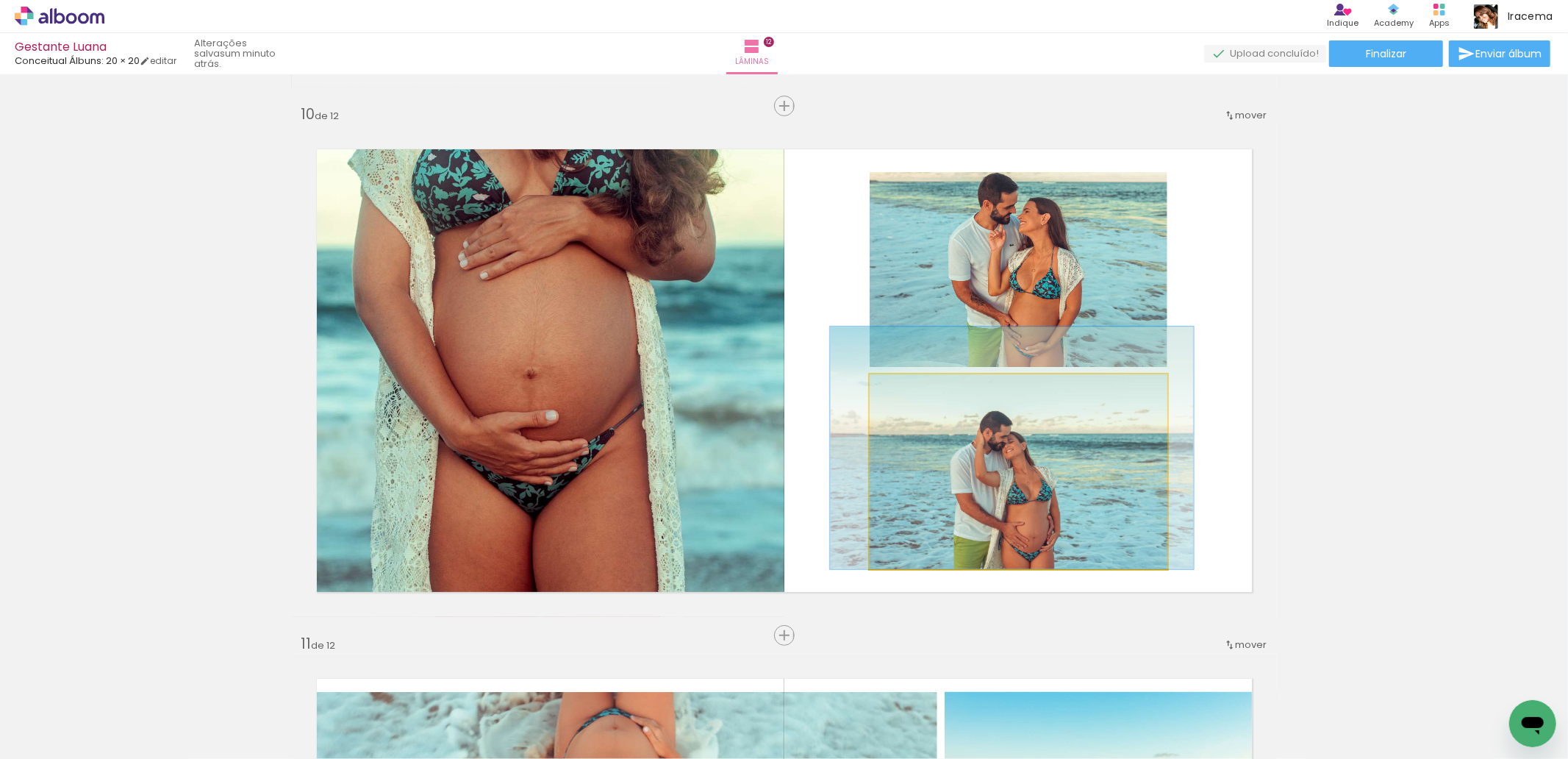
drag, startPoint x: 1015, startPoint y: 497, endPoint x: 1020, endPoint y: 458, distance: 39.3
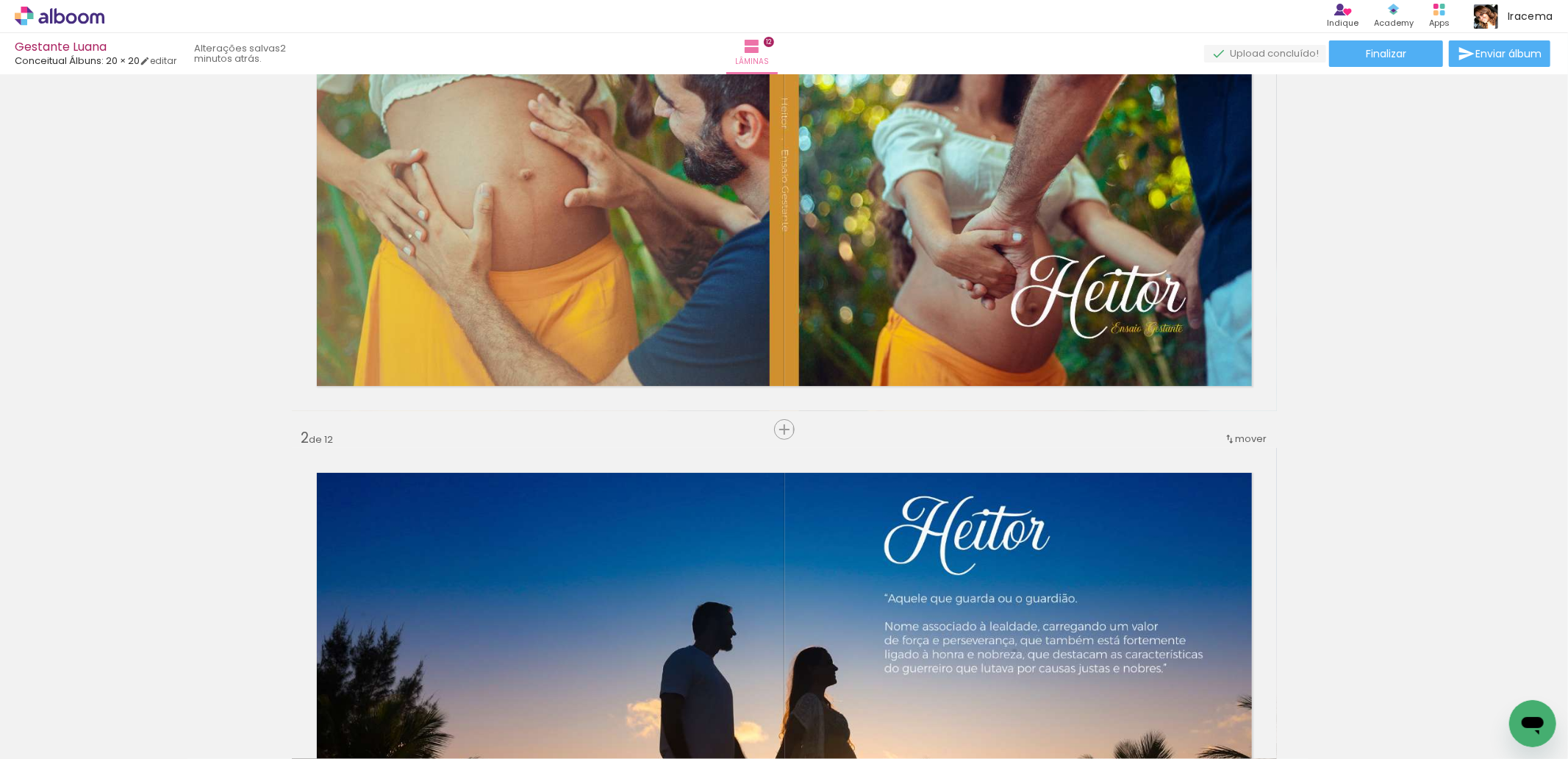
scroll to position [216, 0]
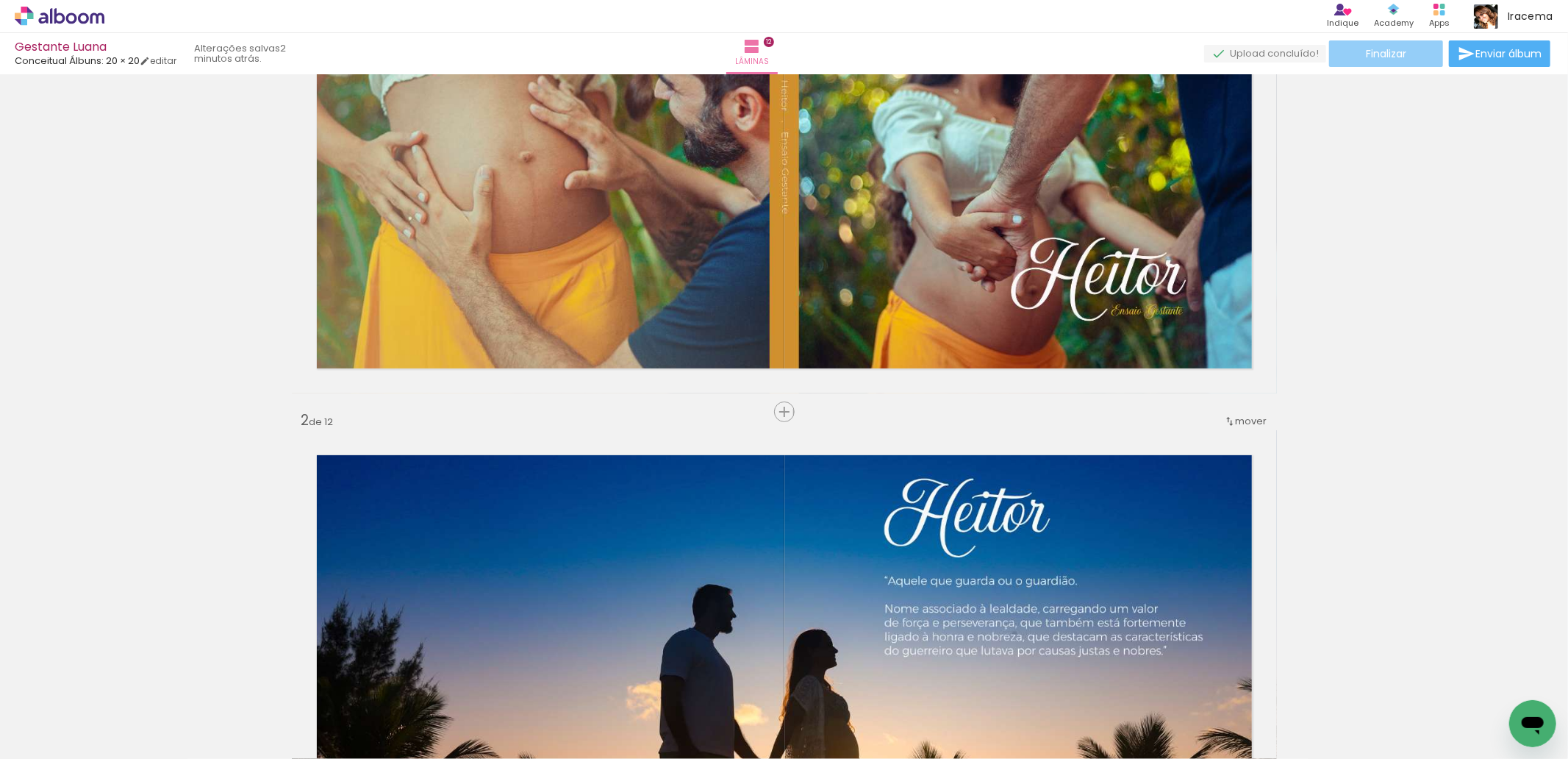
click at [1376, 52] on span "Finalizar" at bounding box center [1386, 54] width 40 height 10
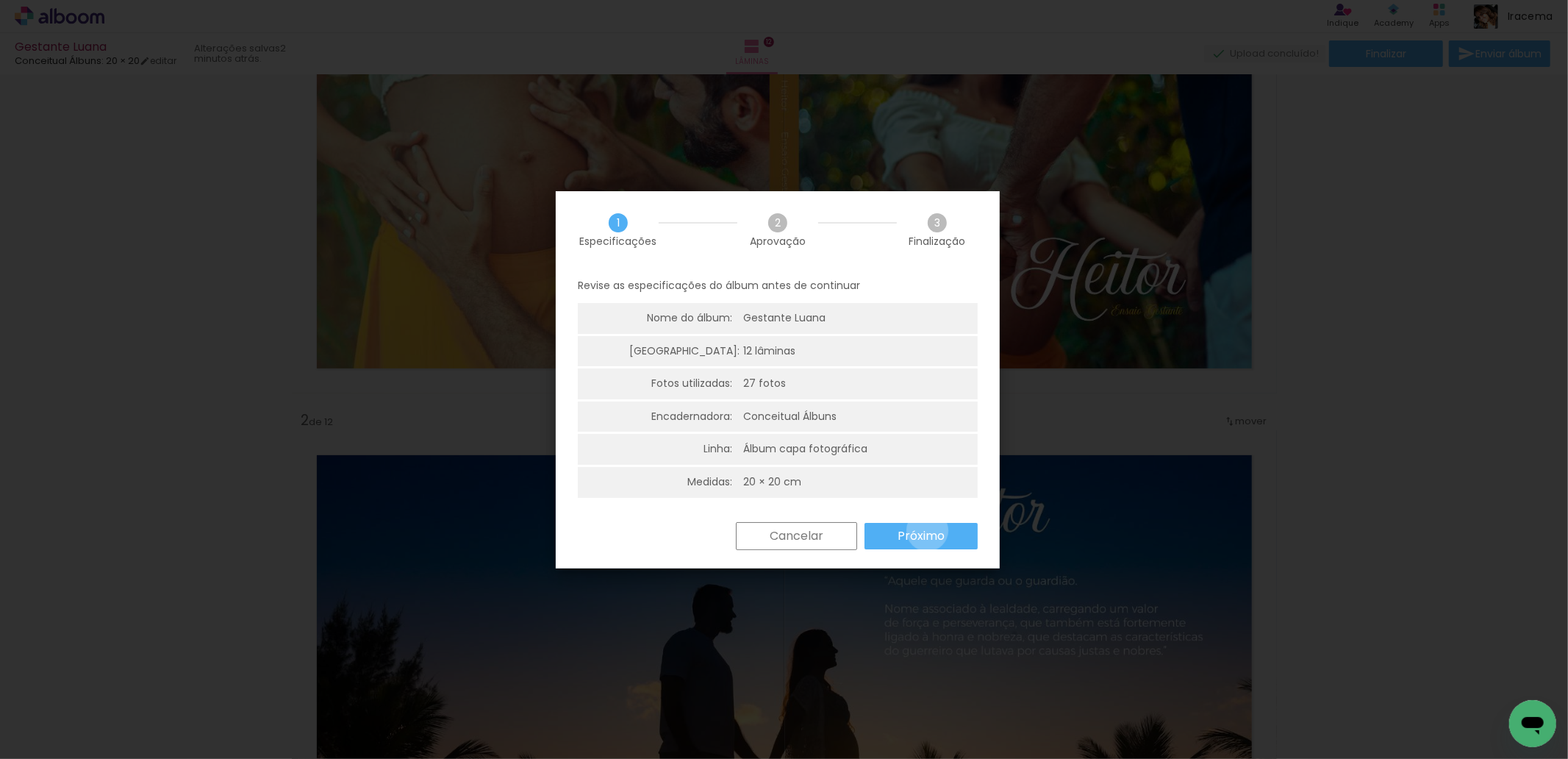
click at [0, 0] on slot "Próximo" at bounding box center [0, 0] width 0 height 0
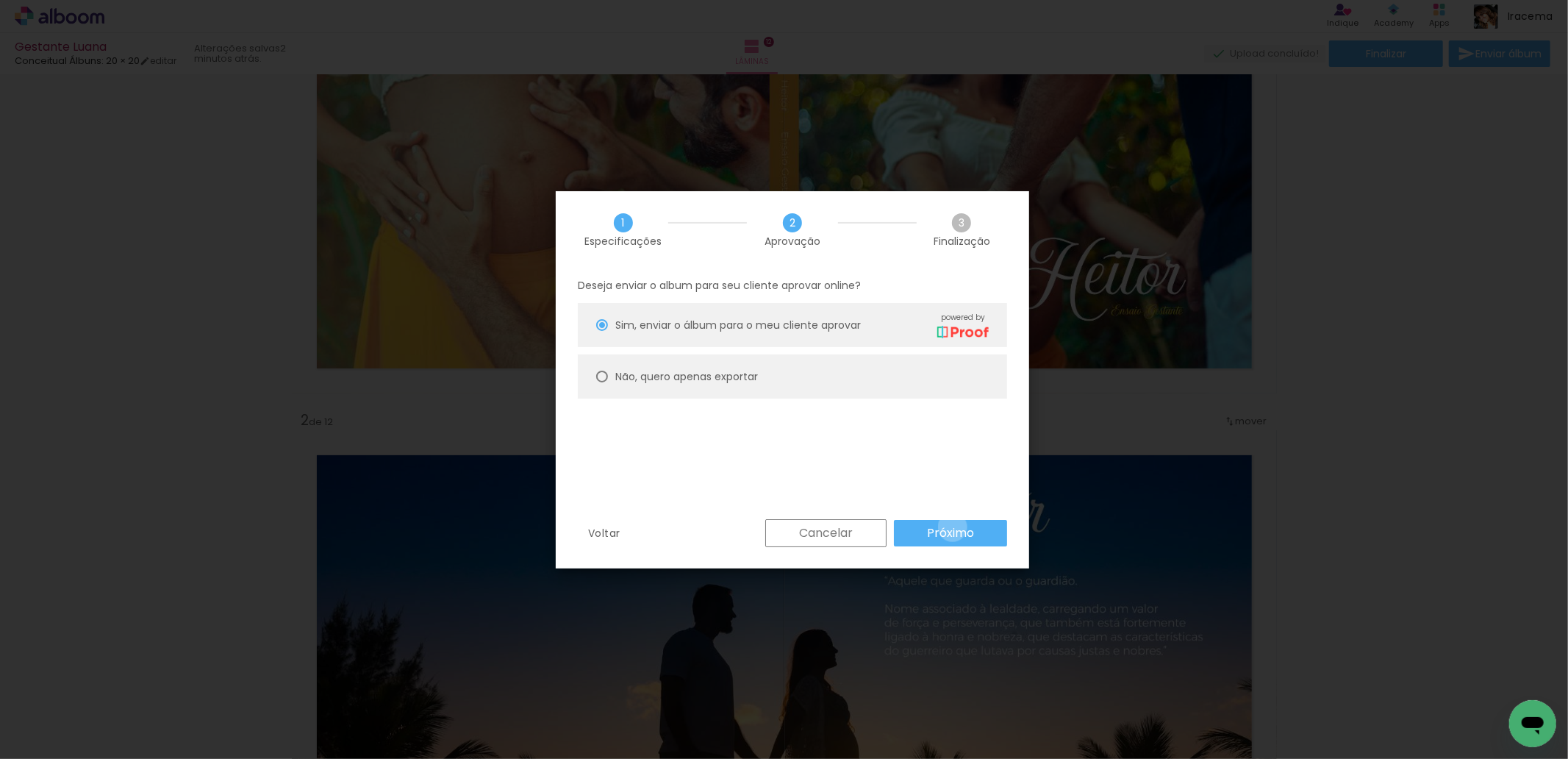
click at [0, 0] on slot "Próximo" at bounding box center [0, 0] width 0 height 0
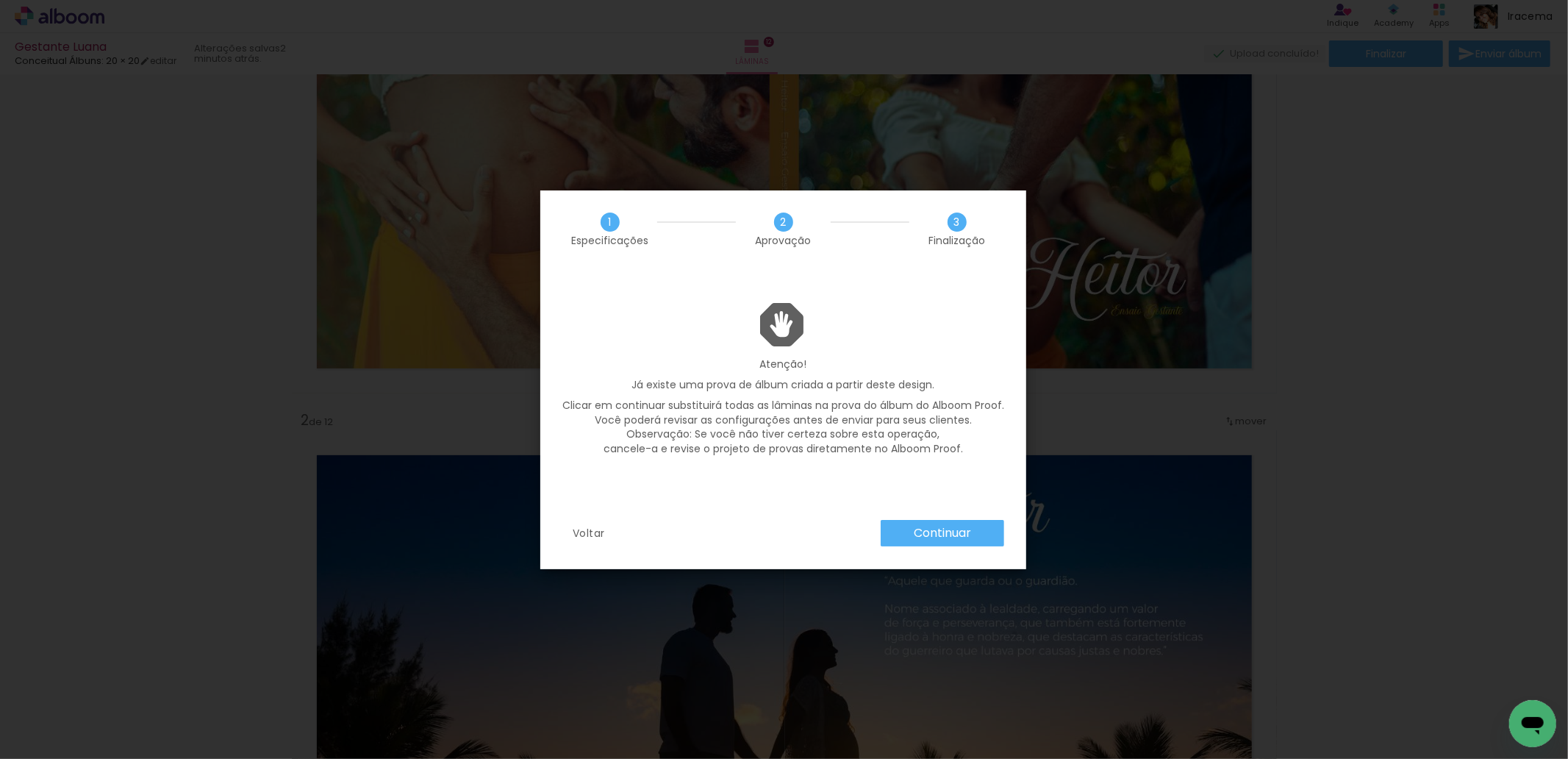
click at [0, 0] on slot "Continuar" at bounding box center [0, 0] width 0 height 0
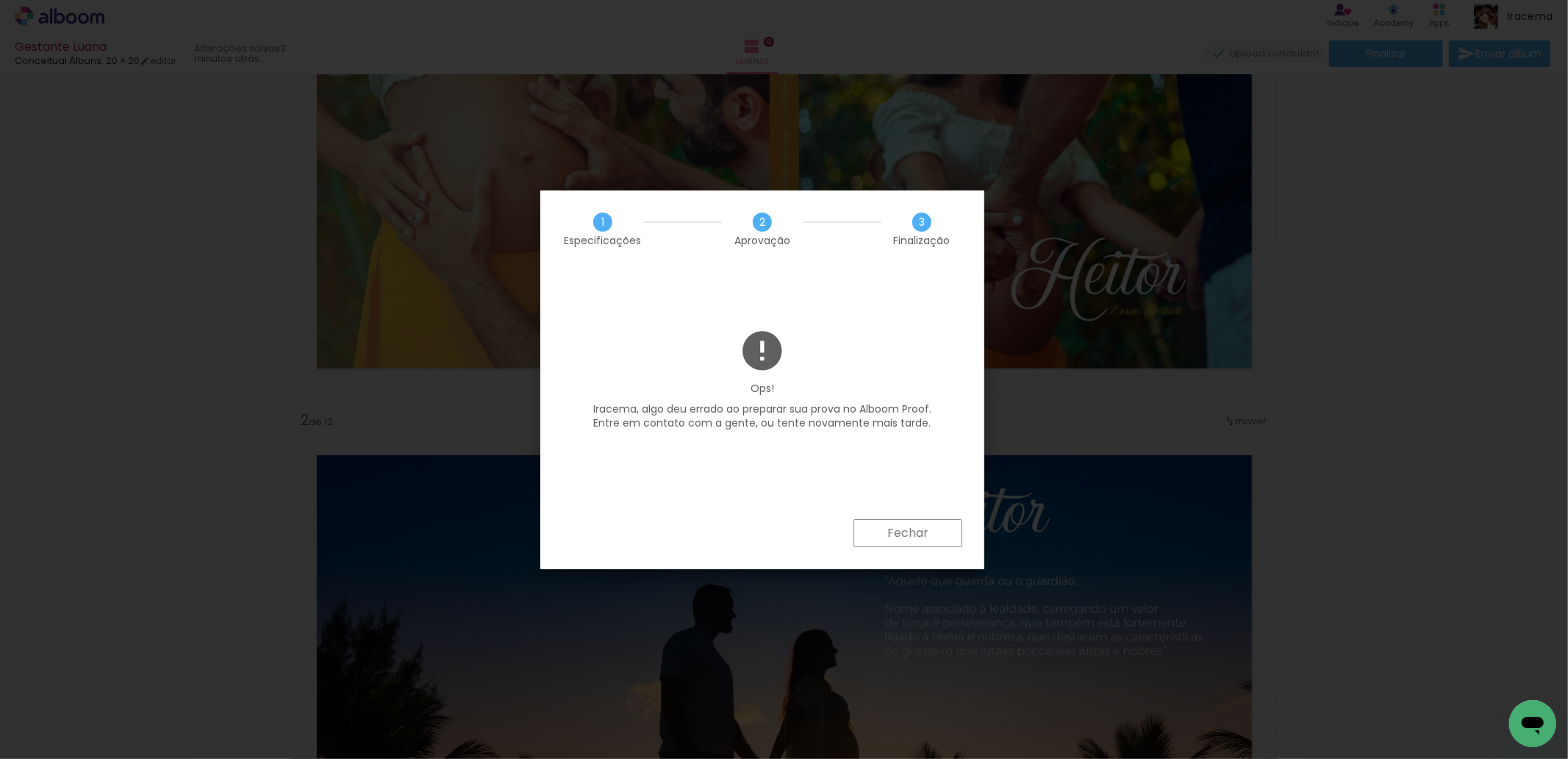
click at [0, 0] on slot "Fechar" at bounding box center [0, 0] width 0 height 0
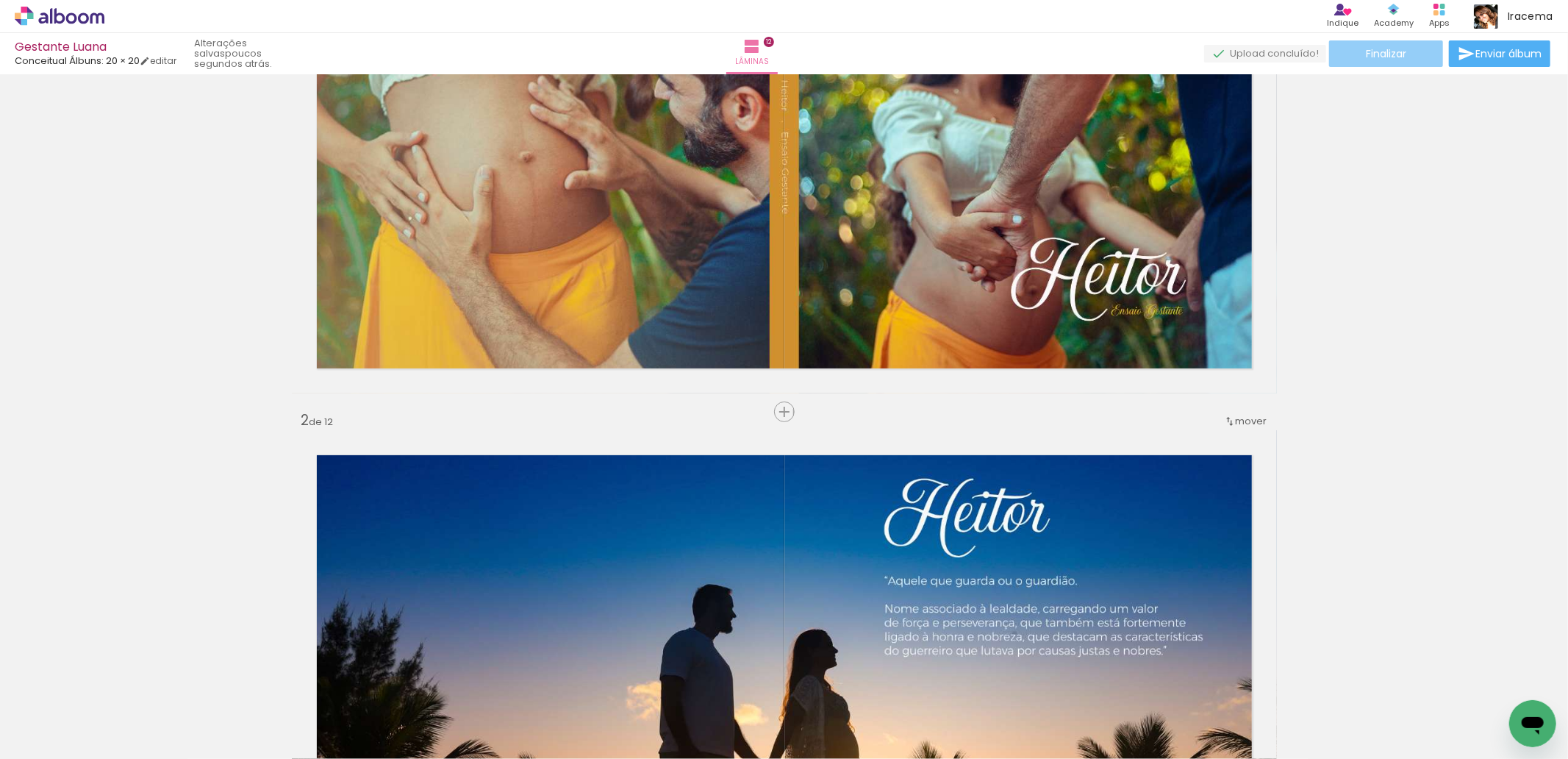
click at [1387, 53] on span "Finalizar" at bounding box center [1386, 54] width 40 height 10
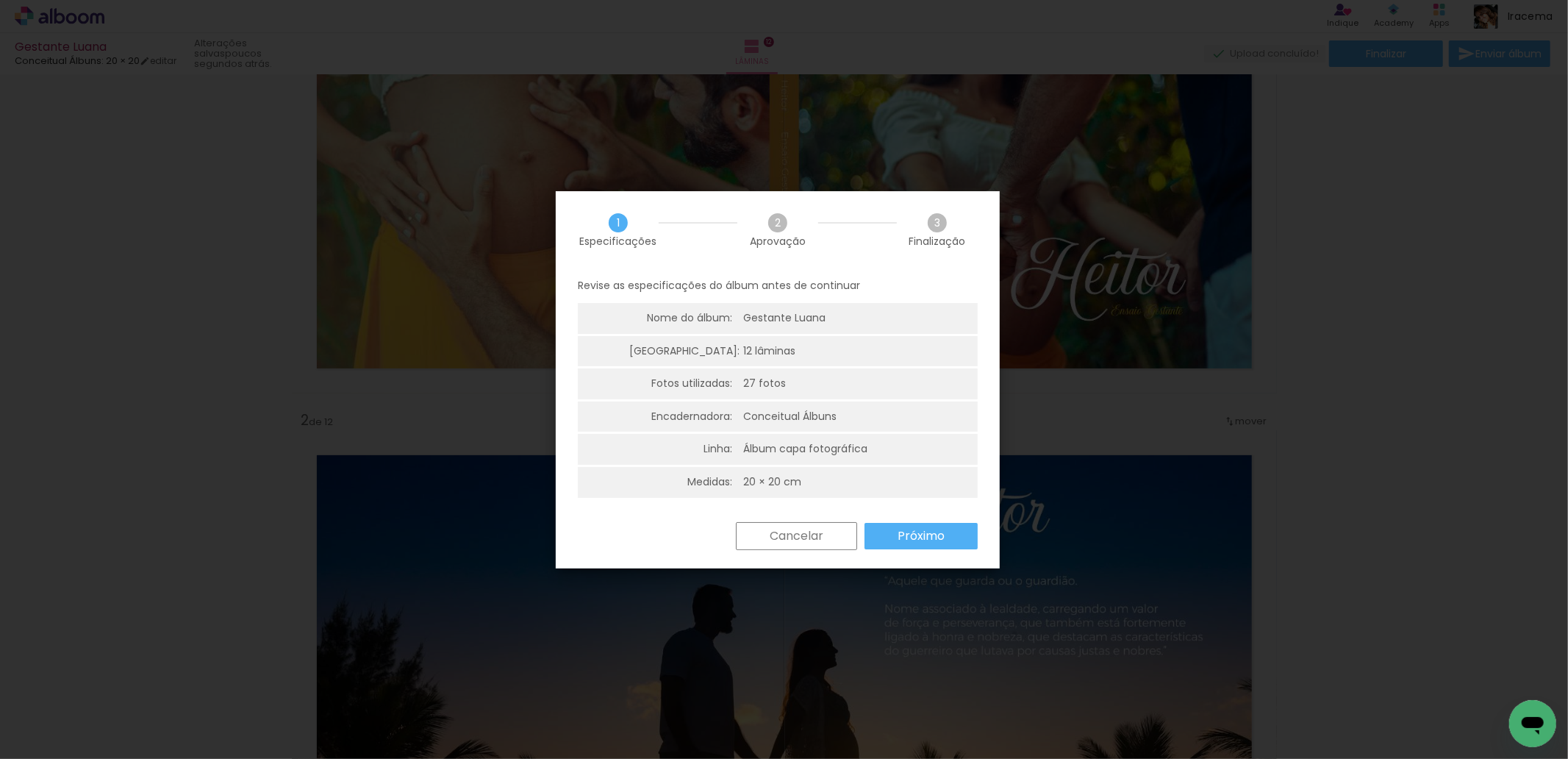
click at [931, 527] on paper-button "Próximo" at bounding box center [921, 536] width 113 height 26
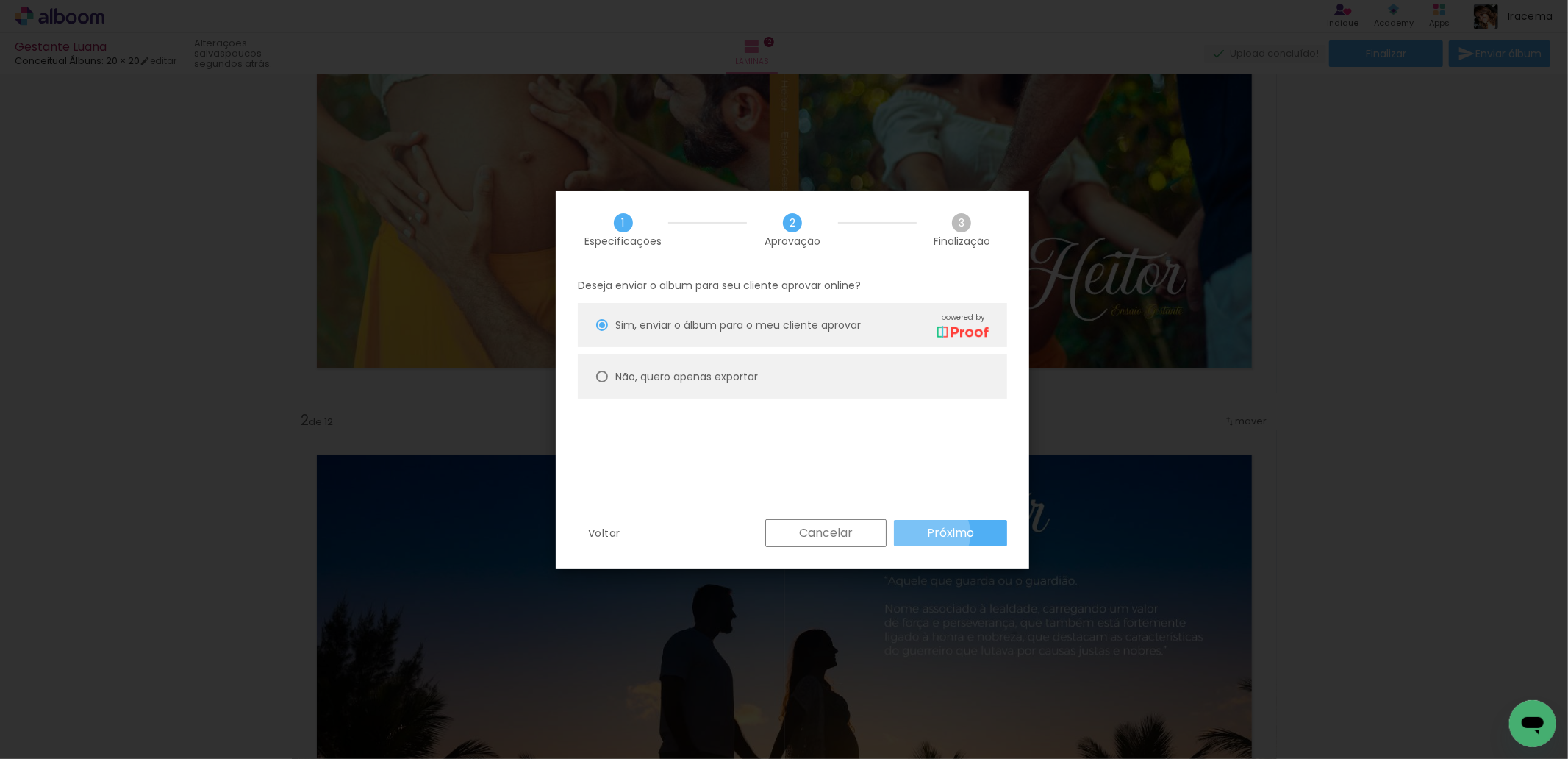
click at [0, 0] on slot "Próximo" at bounding box center [0, 0] width 0 height 0
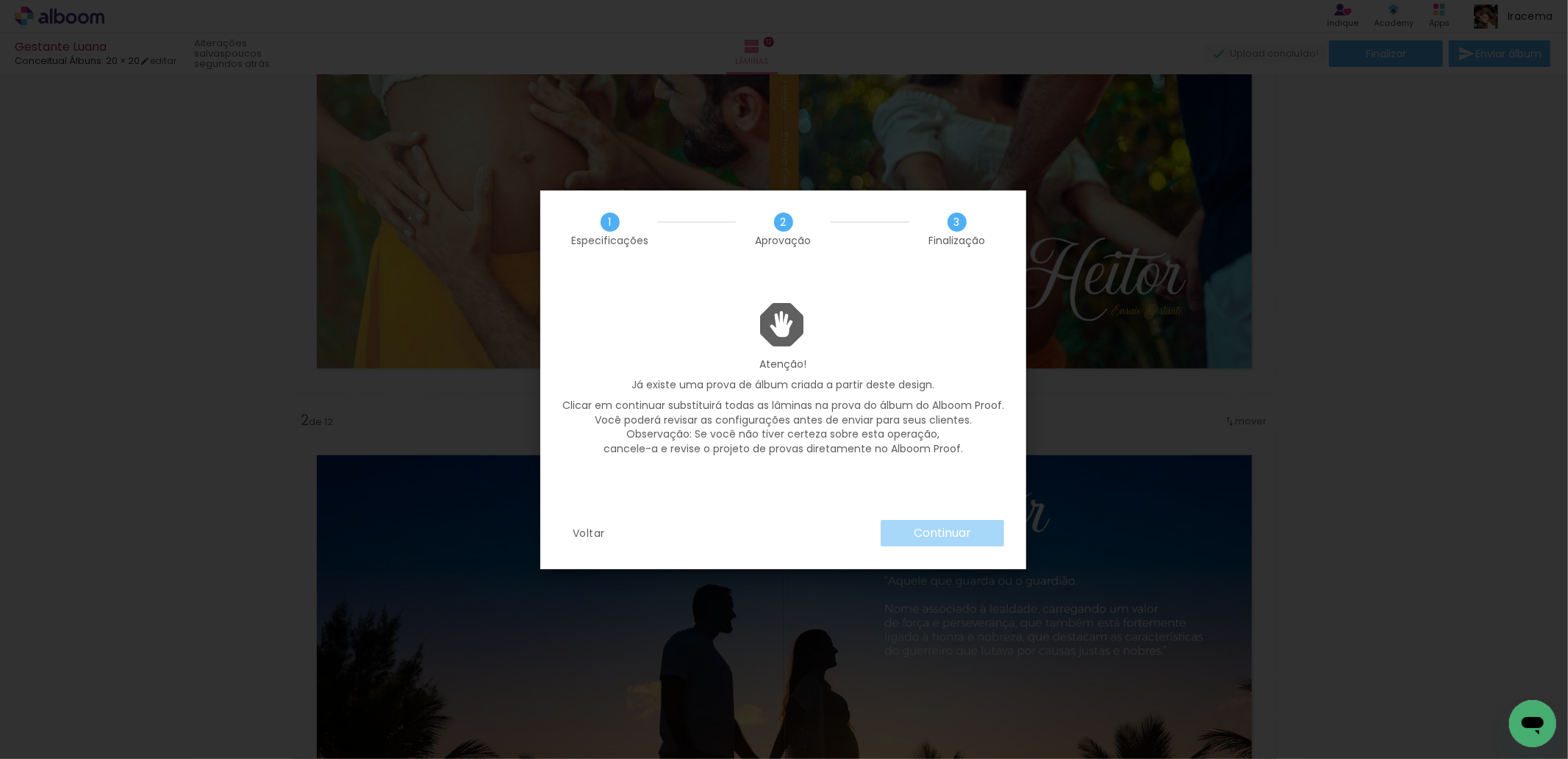
click at [937, 541] on div "Continuar" at bounding box center [938, 533] width 131 height 26
click at [0, 0] on slot "Continuar" at bounding box center [0, 0] width 0 height 0
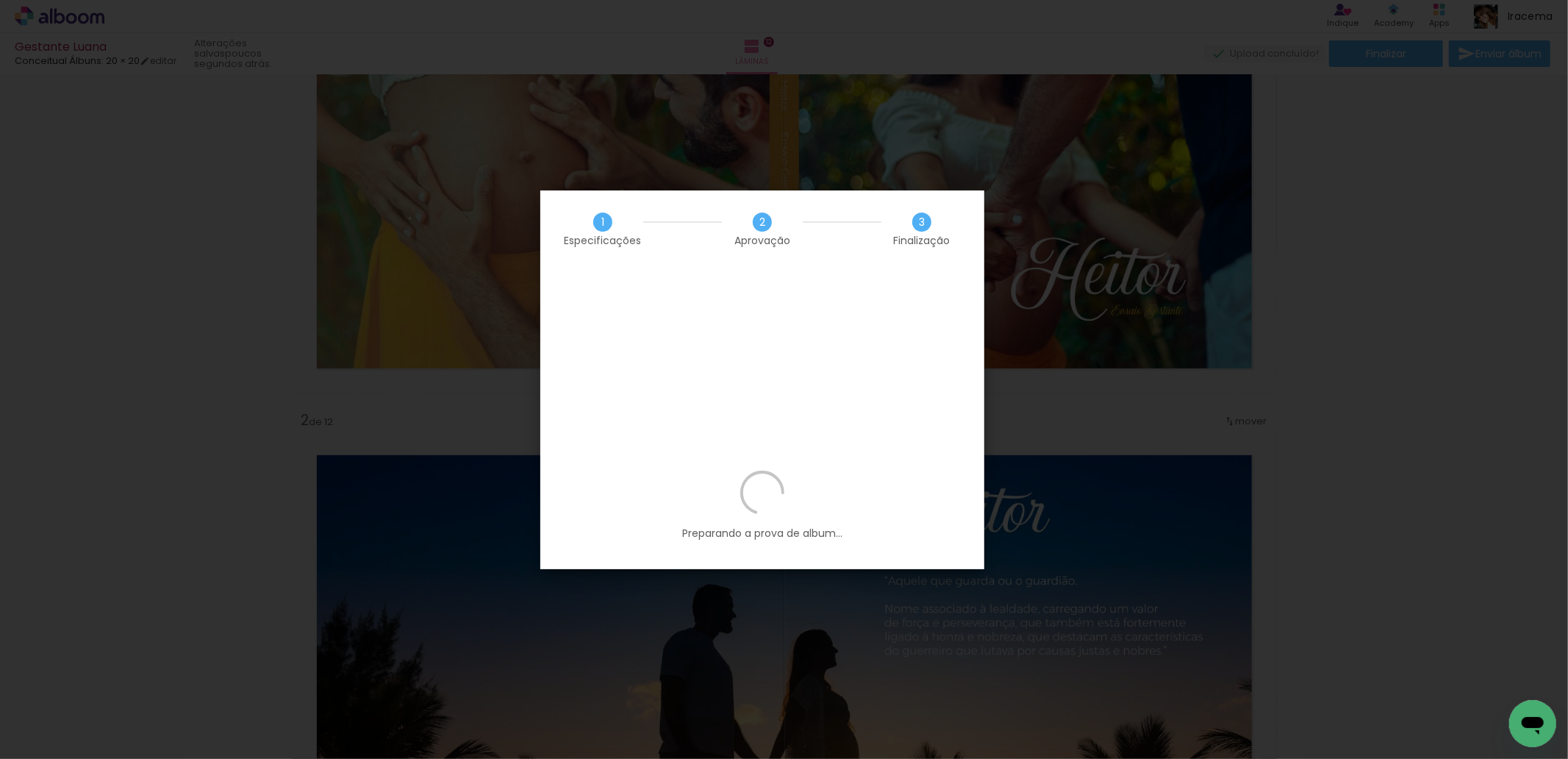
scroll to position [0, 6302]
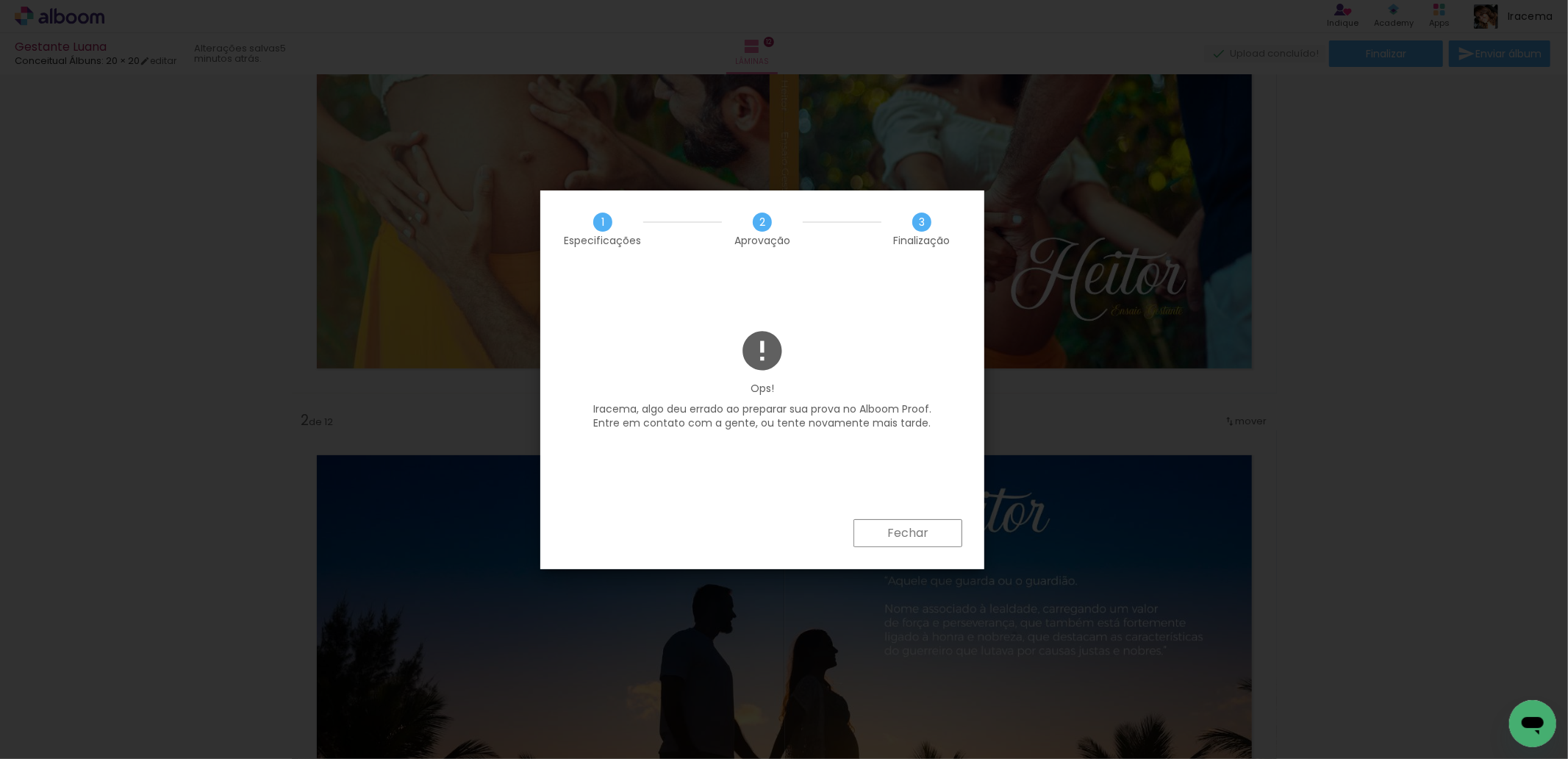
scroll to position [0, 6302]
click at [1307, 423] on iron-overlay-backdrop at bounding box center [784, 380] width 1568 height 759
click at [0, 0] on slot "Fechar" at bounding box center [0, 0] width 0 height 0
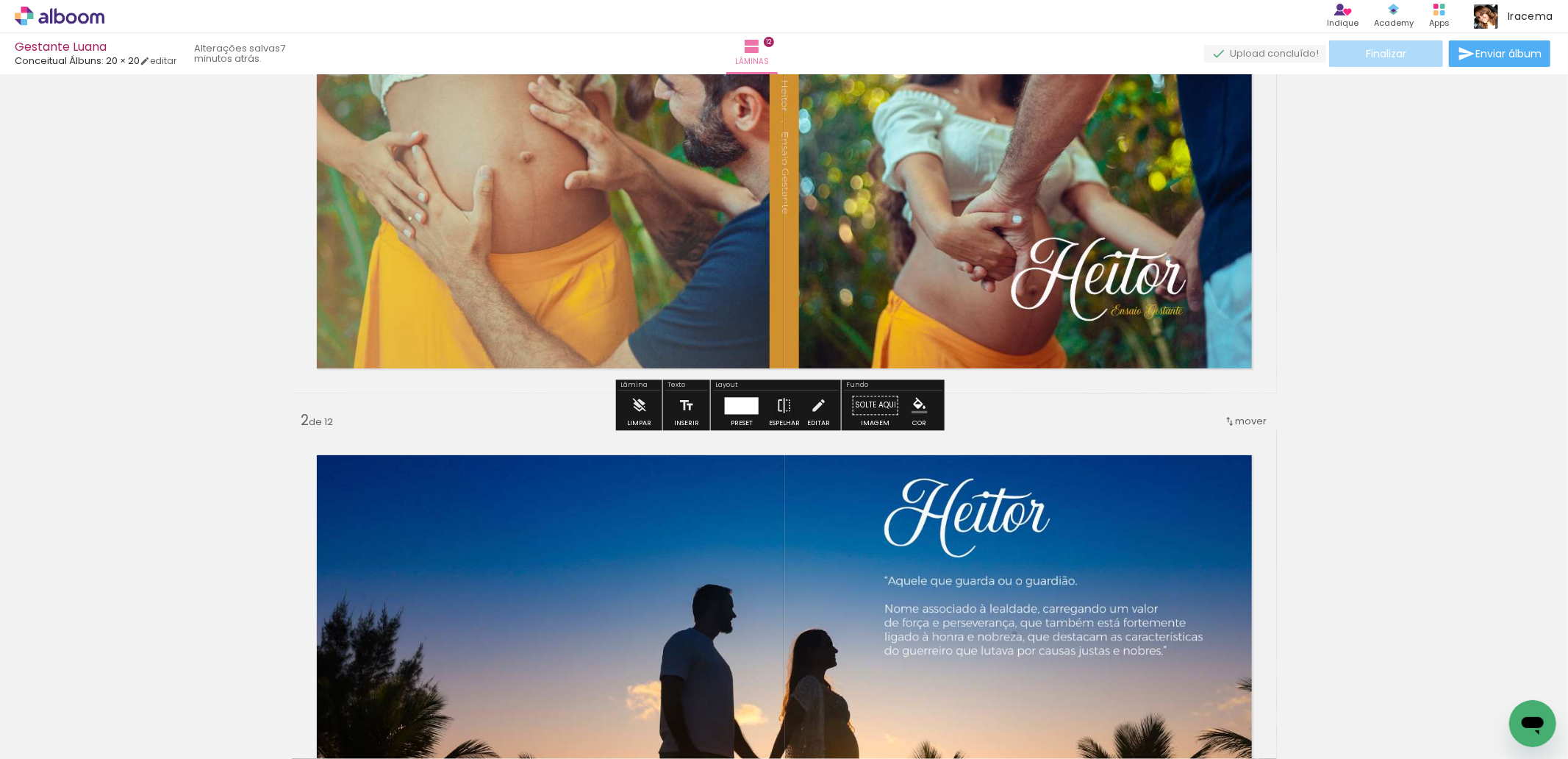
click at [1385, 54] on span "Finalizar" at bounding box center [1386, 54] width 40 height 10
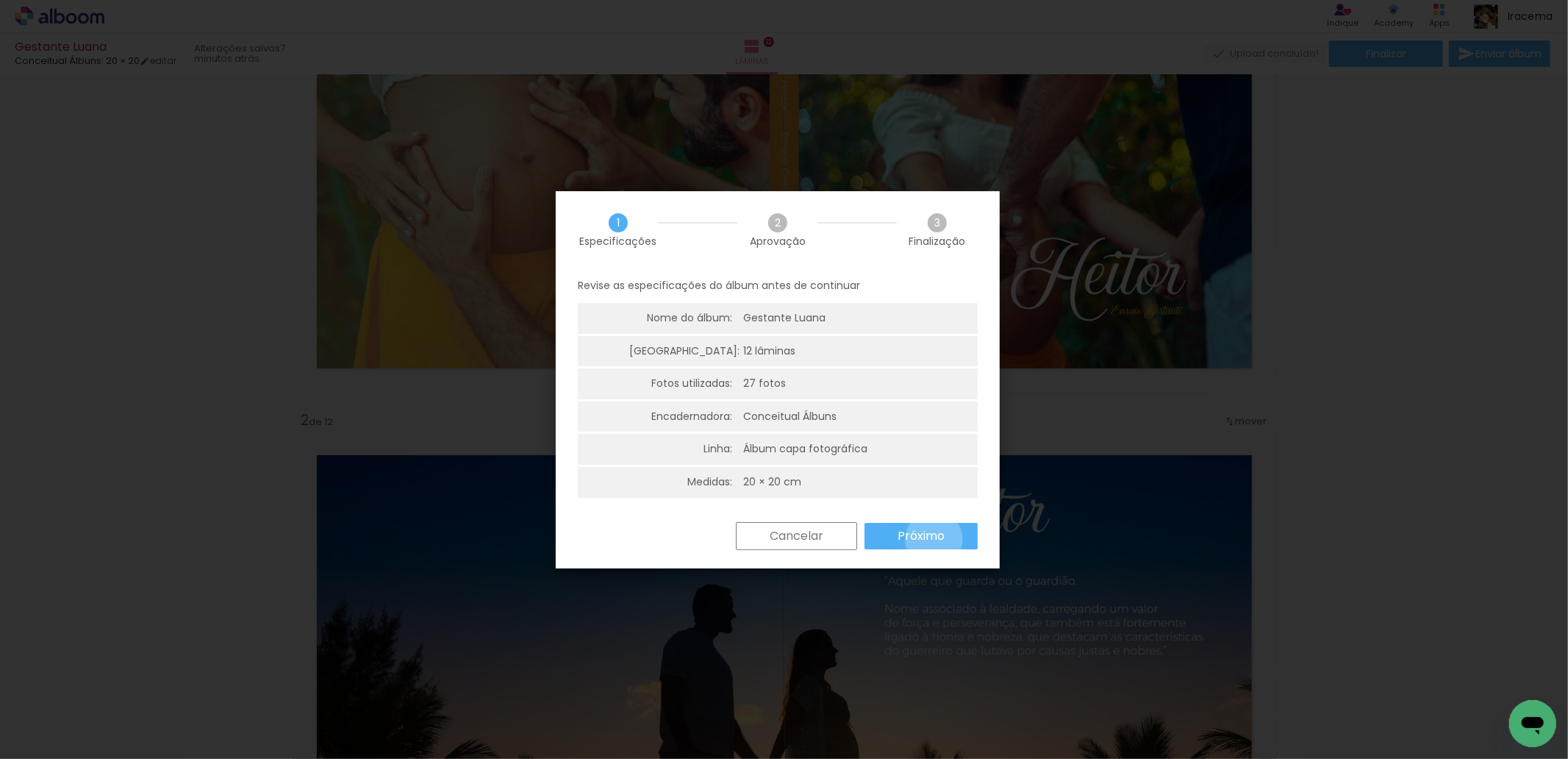
click at [0, 0] on slot "Próximo" at bounding box center [0, 0] width 0 height 0
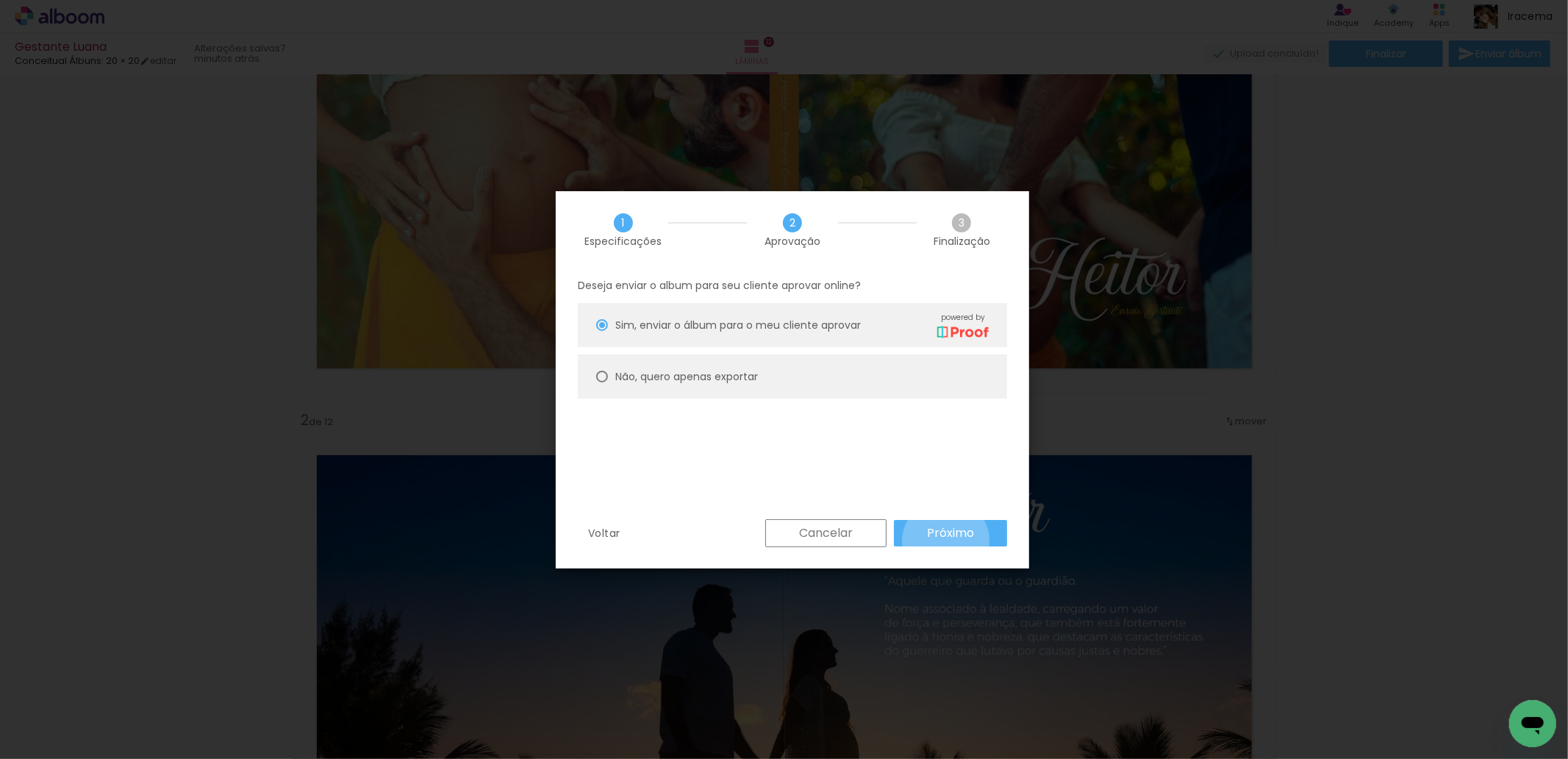
click at [947, 541] on paper-button "Próximo" at bounding box center [951, 533] width 113 height 26
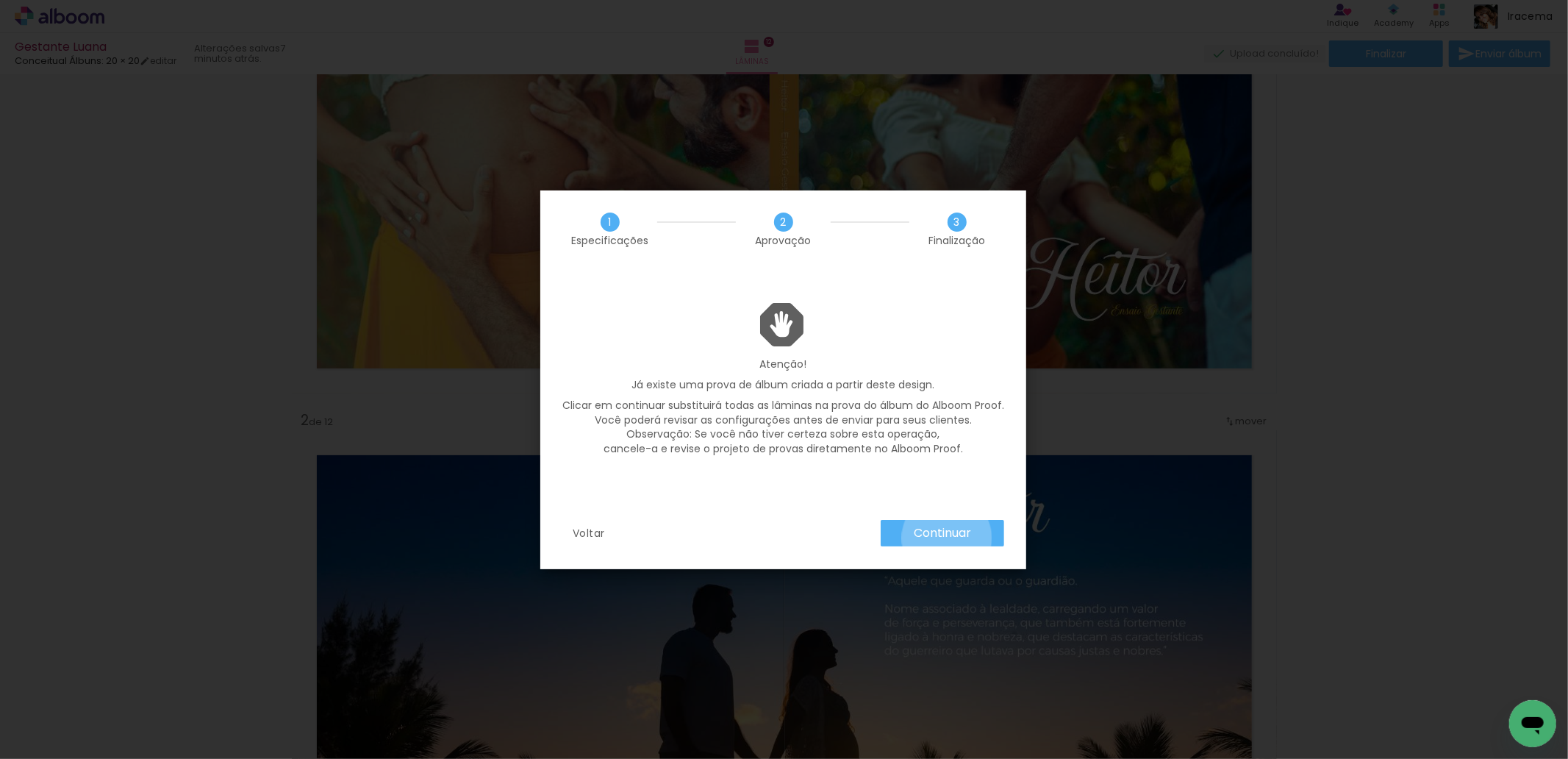
click at [0, 0] on slot "Continuar" at bounding box center [0, 0] width 0 height 0
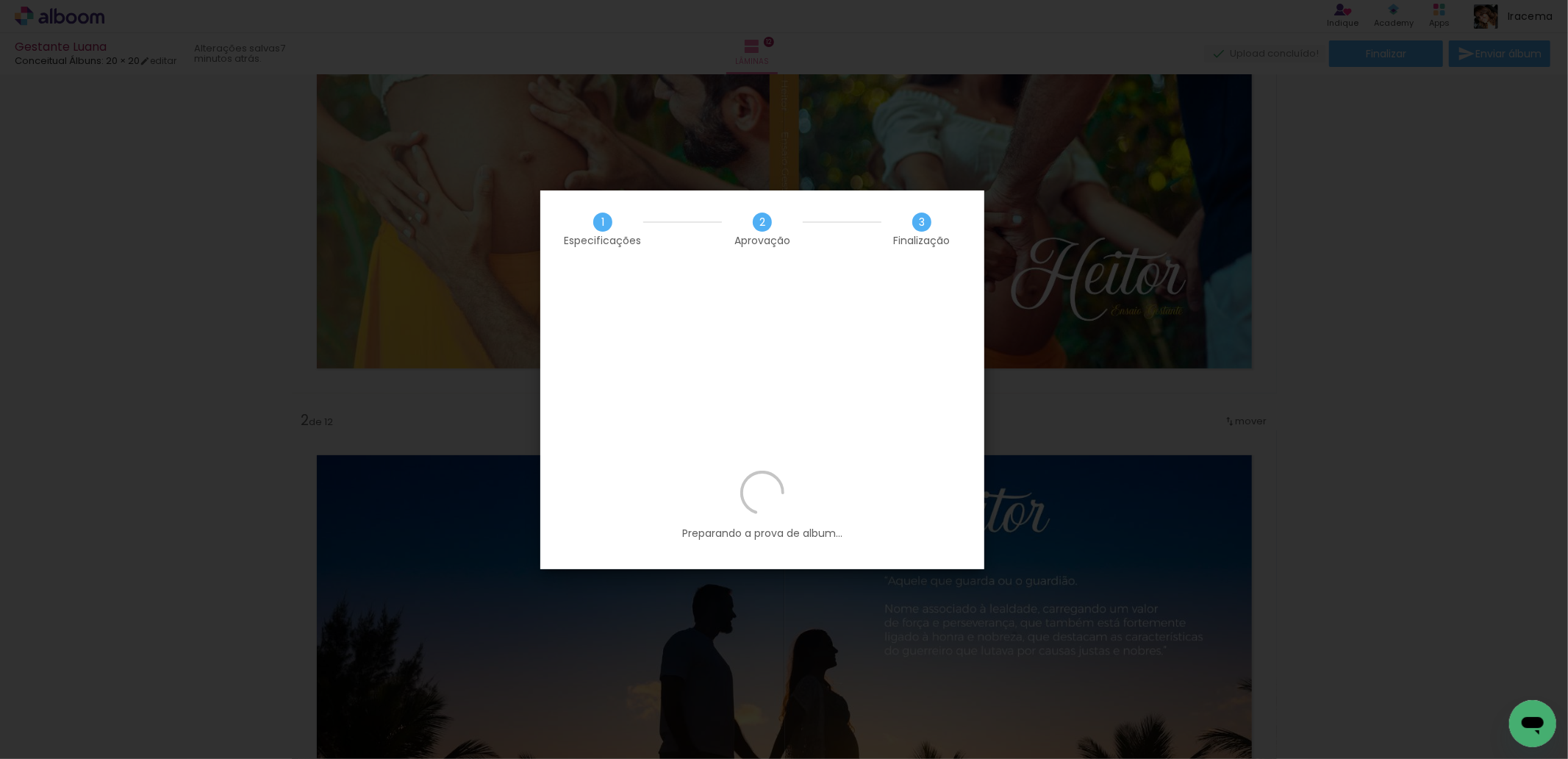
scroll to position [0, 6302]
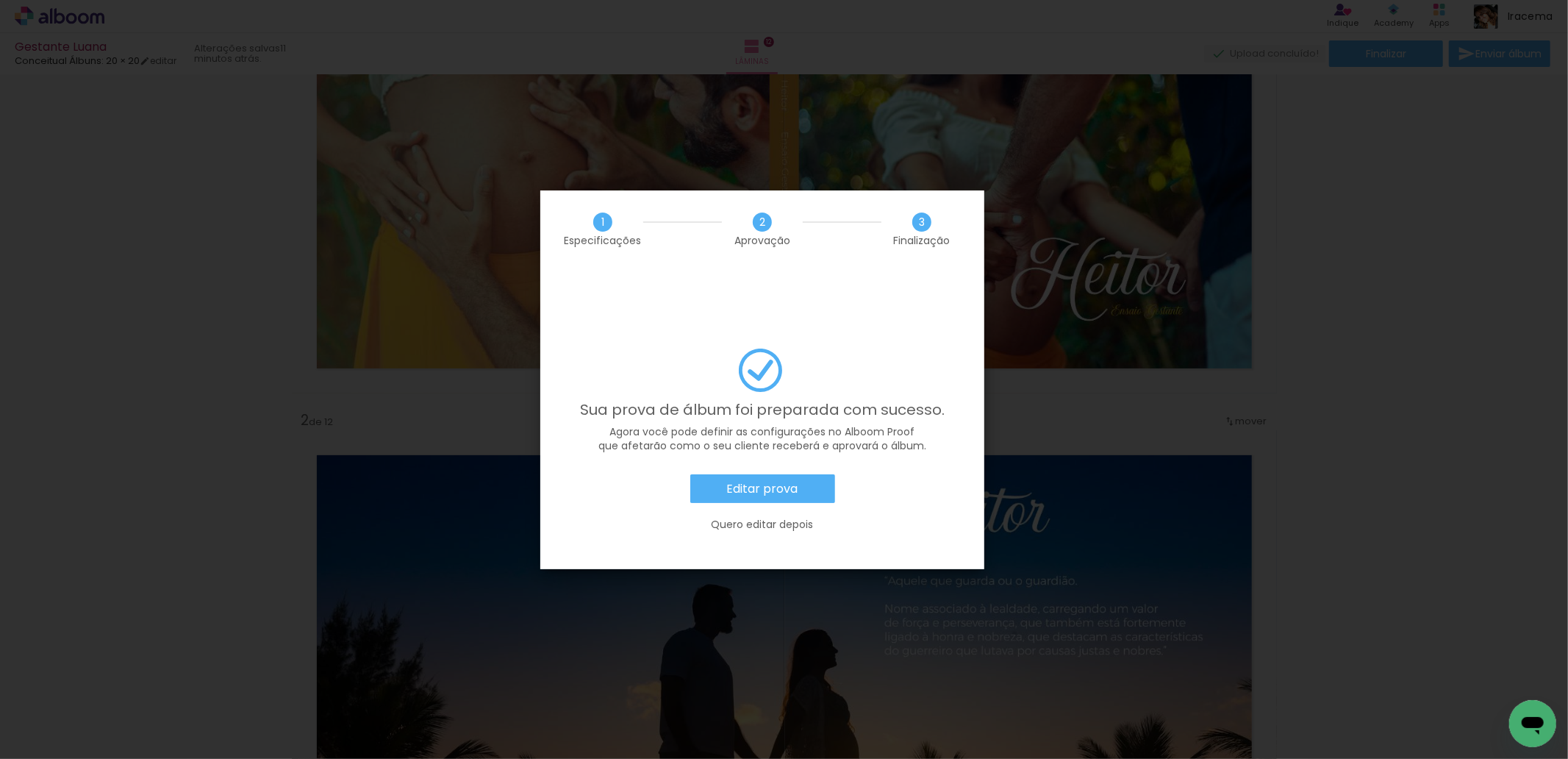
click at [99, 326] on iron-overlay-backdrop at bounding box center [784, 380] width 1568 height 759
click at [0, 0] on slot "Editar prova" at bounding box center [0, 0] width 0 height 0
